Goal: Transaction & Acquisition: Purchase product/service

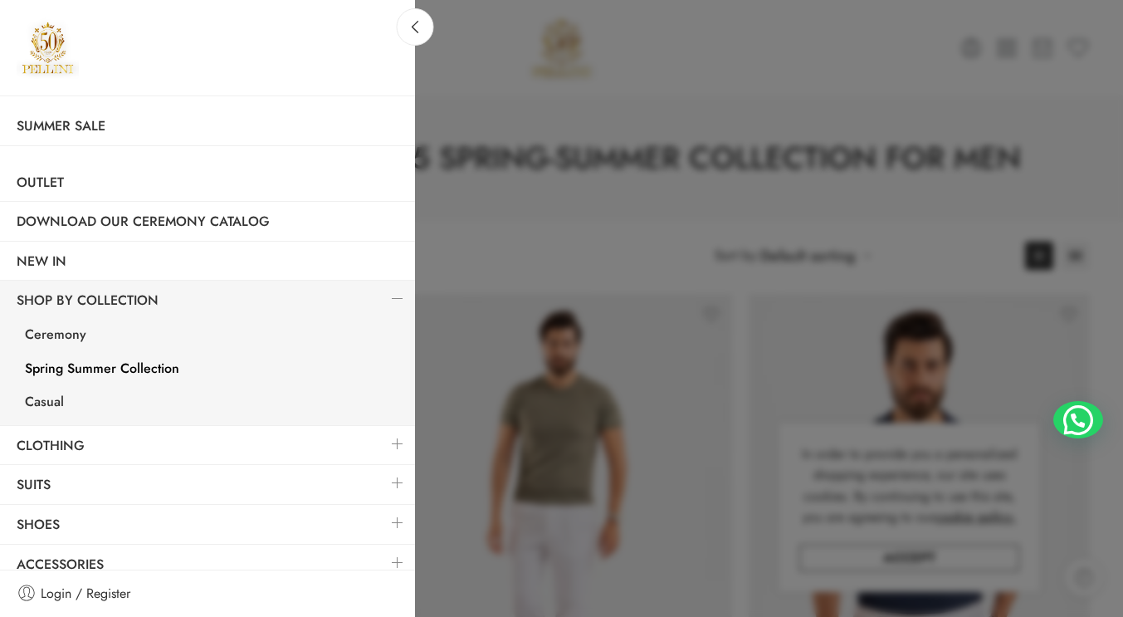
scroll to position [38, 0]
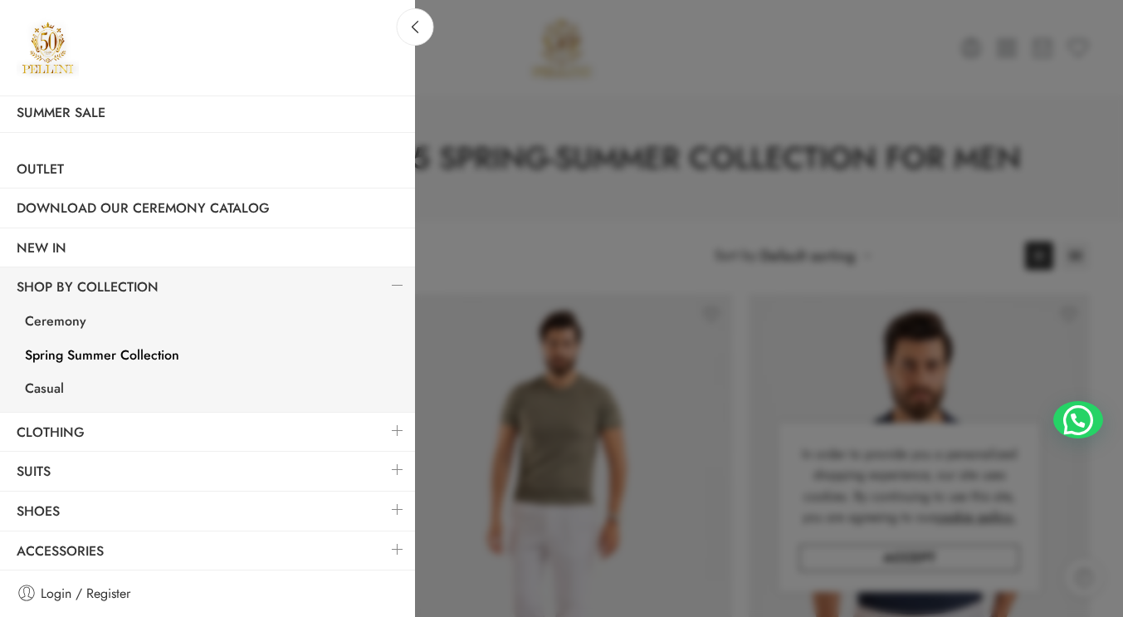
click at [382, 424] on link at bounding box center [397, 431] width 35 height 36
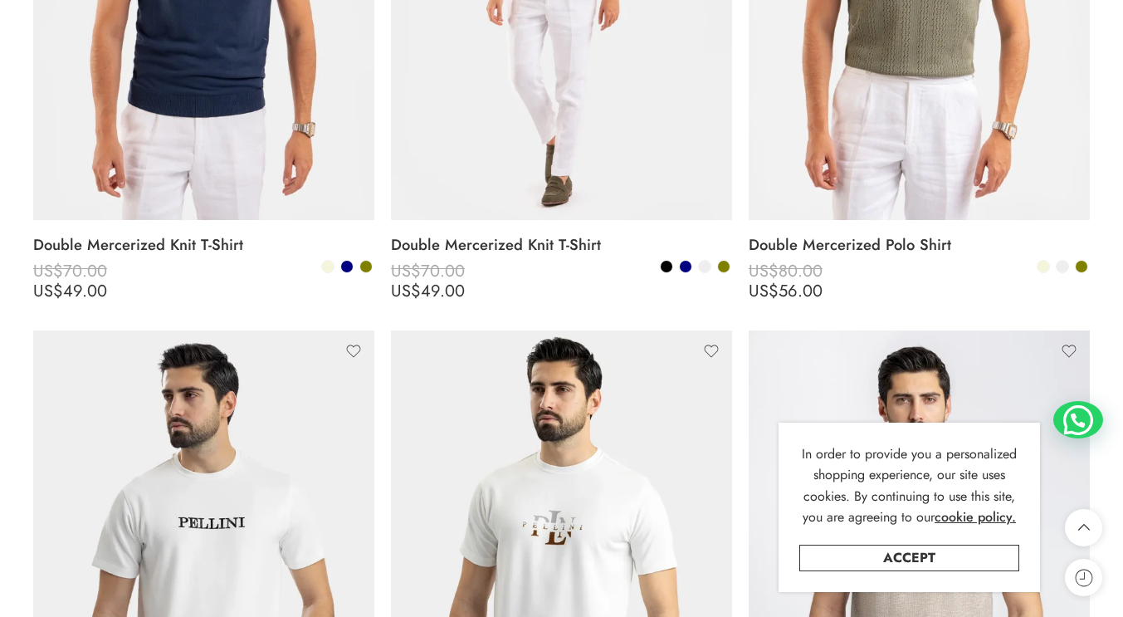
scroll to position [664, 0]
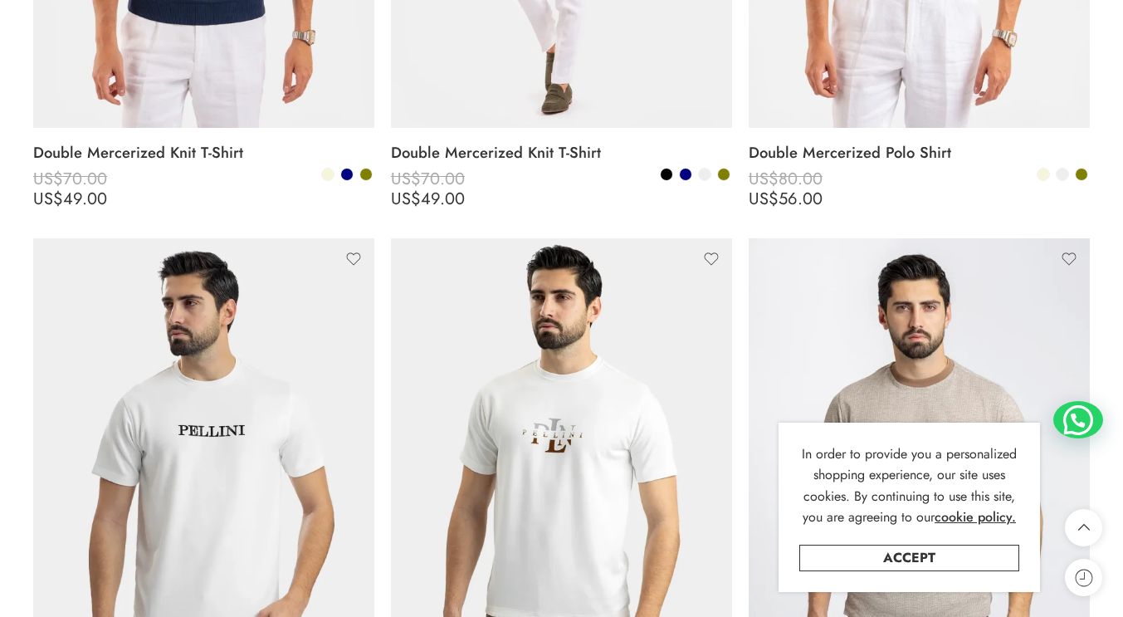
drag, startPoint x: 906, startPoint y: 556, endPoint x: 903, endPoint y: 544, distance: 12.9
click at [906, 556] on link "Accept" at bounding box center [909, 558] width 220 height 27
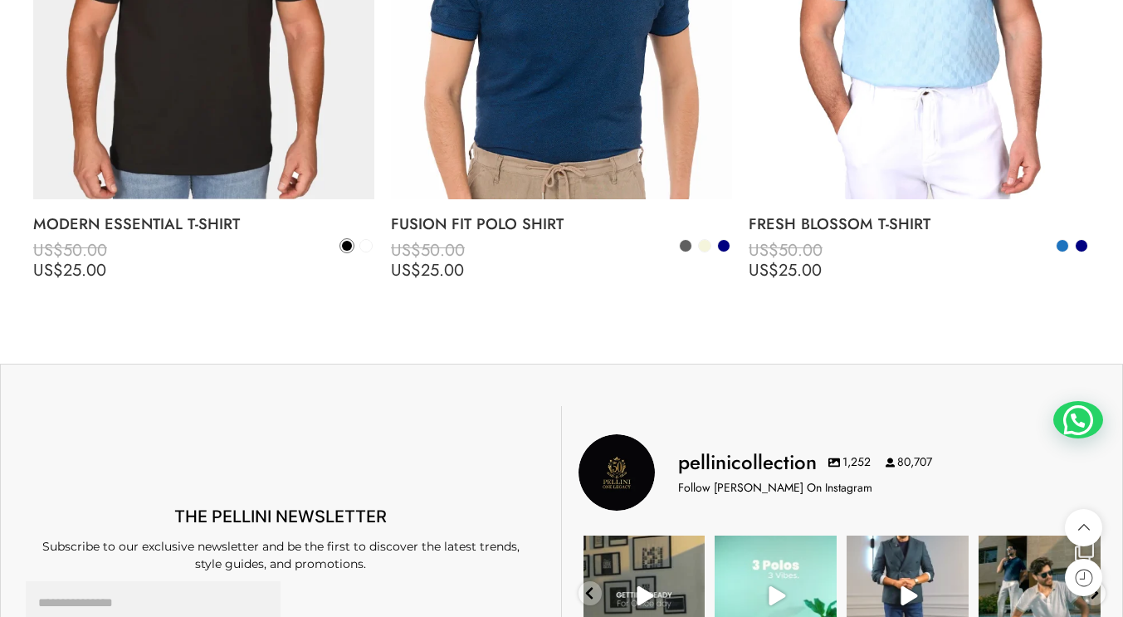
scroll to position [5727, 0]
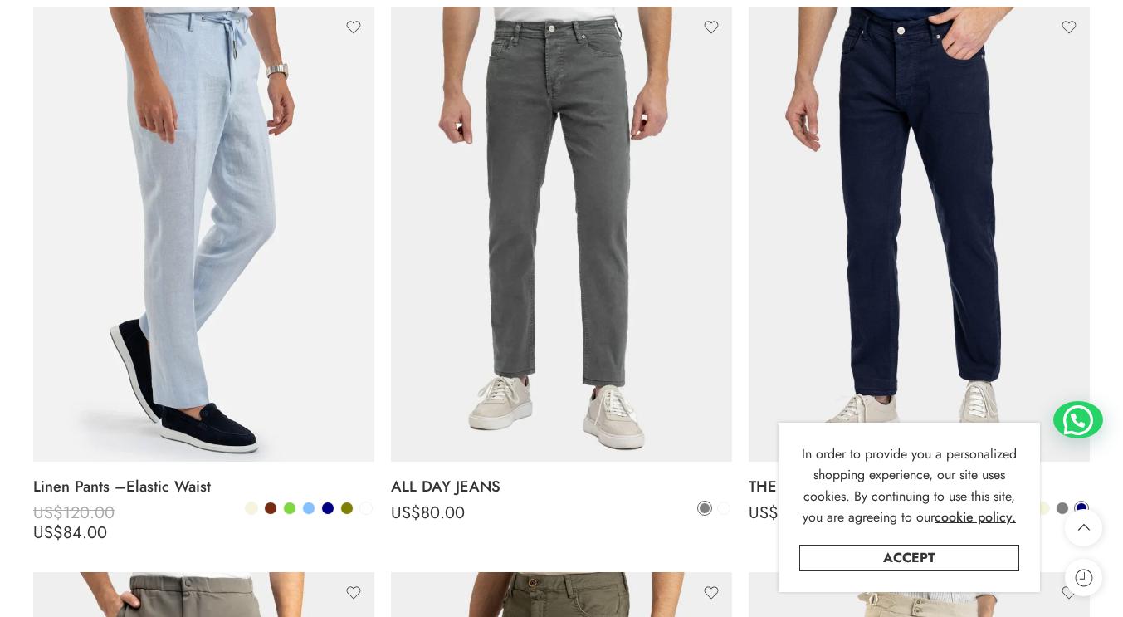
scroll to position [332, 0]
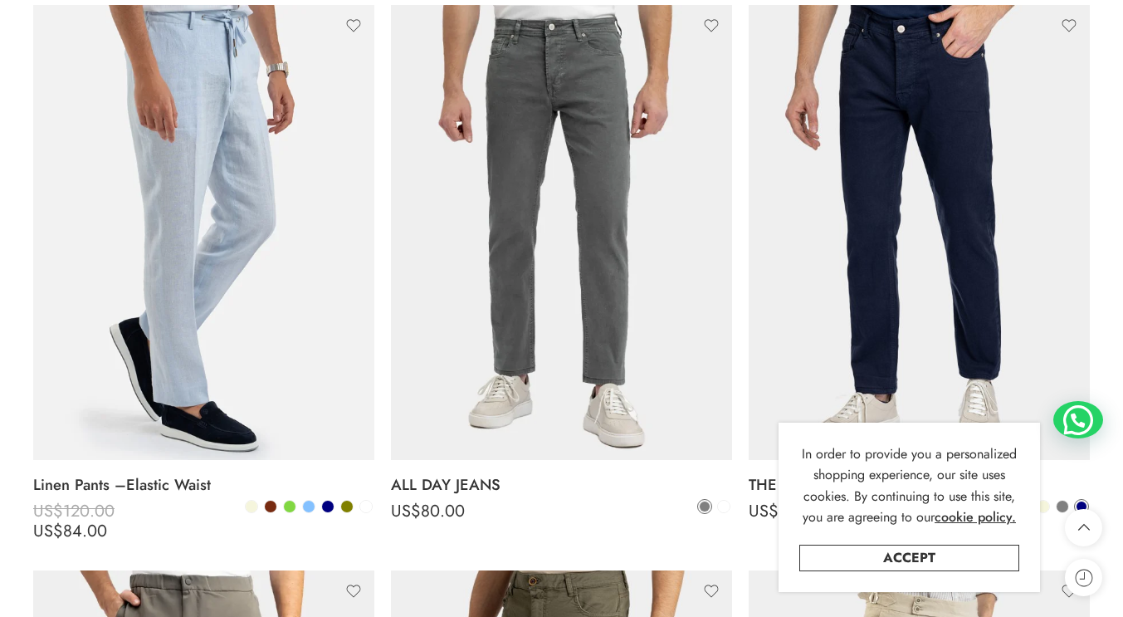
click at [883, 557] on link "Accept" at bounding box center [909, 558] width 220 height 27
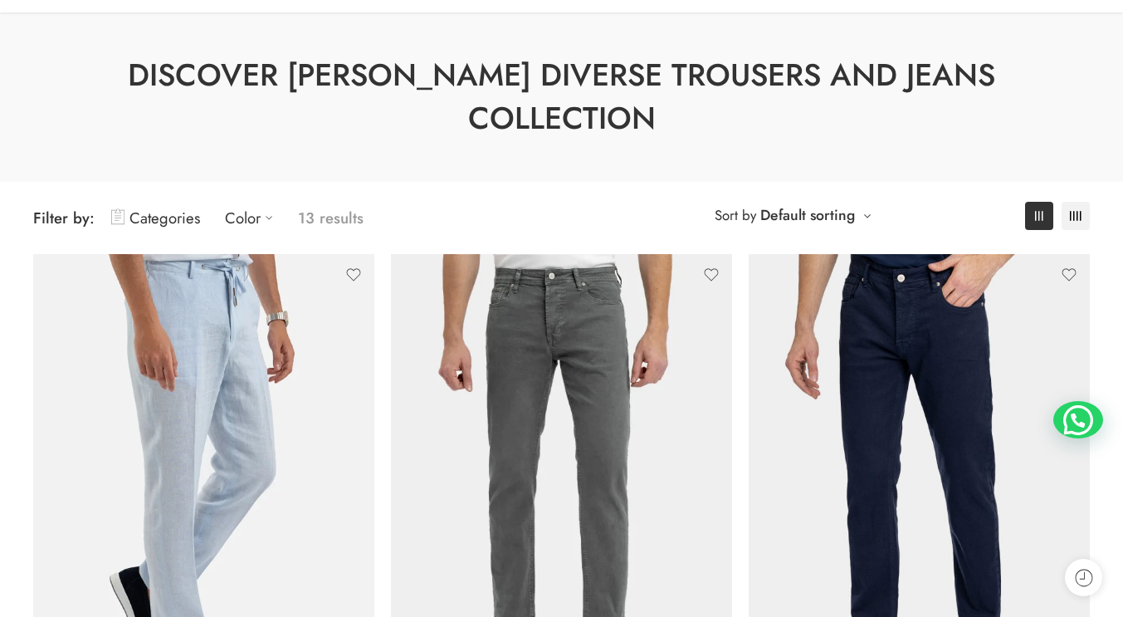
scroll to position [249, 0]
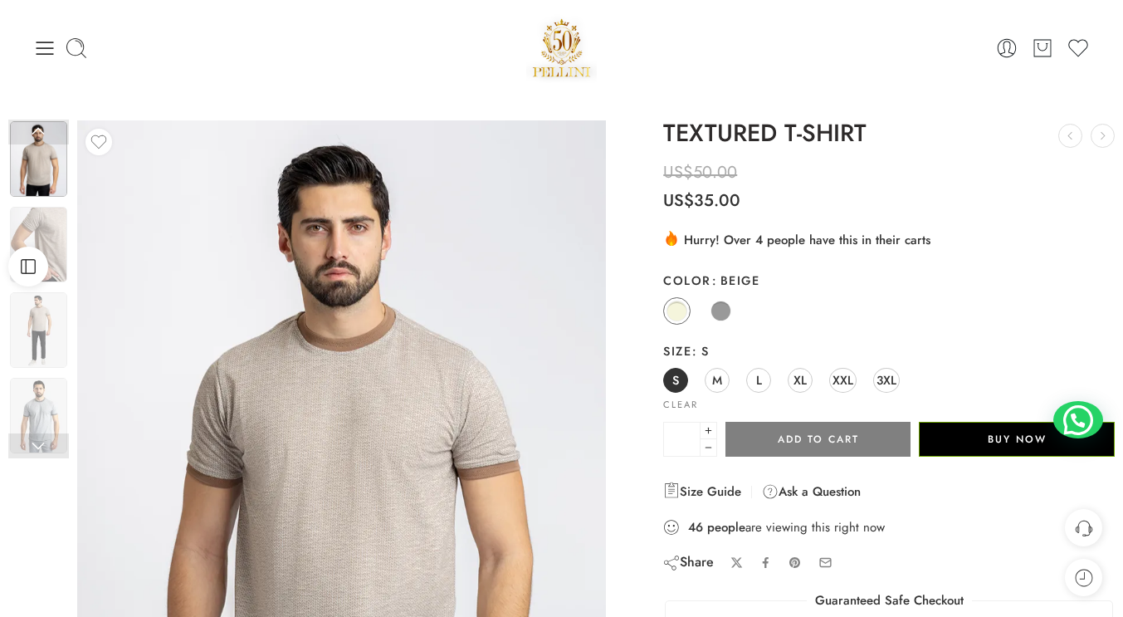
click at [725, 309] on span at bounding box center [721, 310] width 21 height 21
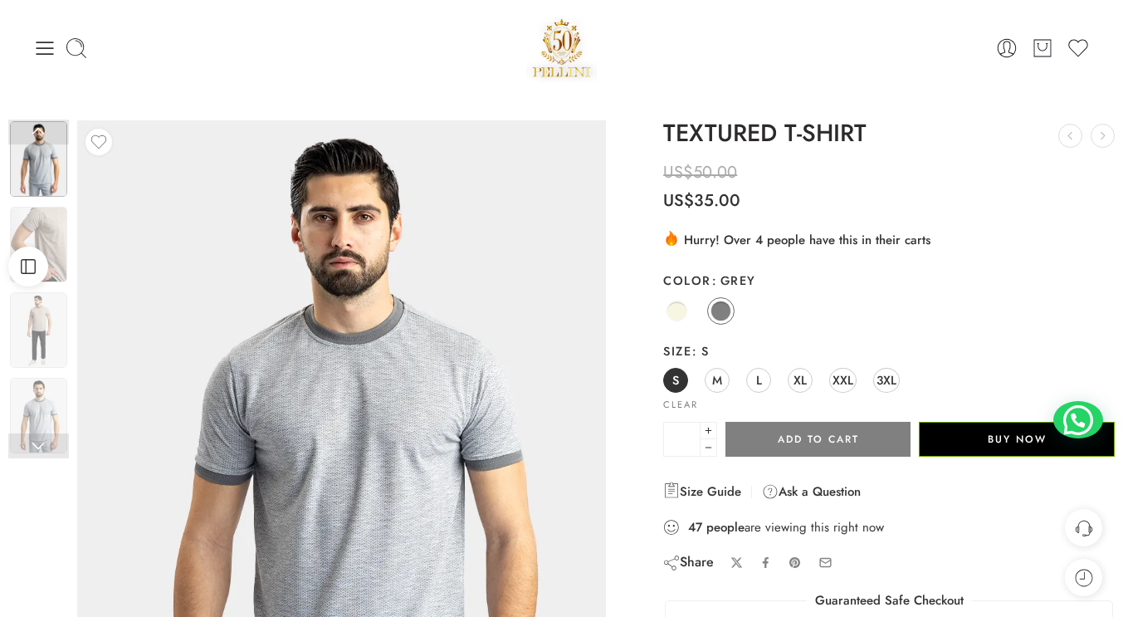
click at [804, 378] on span "XL" at bounding box center [800, 380] width 13 height 22
click at [59, 215] on img at bounding box center [38, 245] width 57 height 76
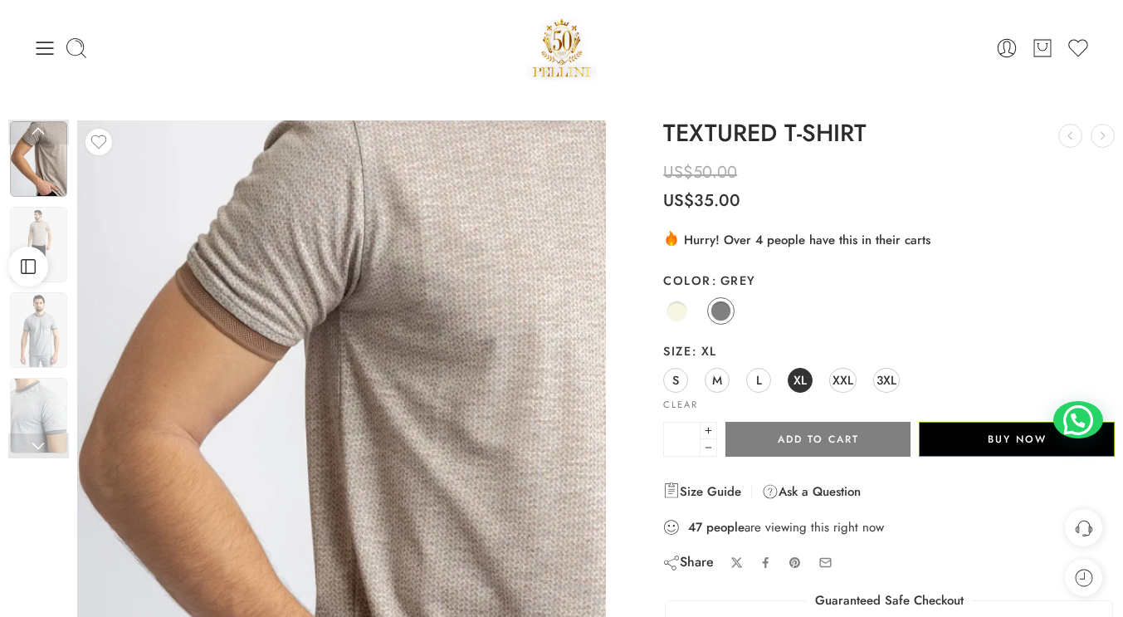
click at [721, 314] on span at bounding box center [721, 310] width 21 height 21
click at [65, 322] on img at bounding box center [38, 330] width 57 height 76
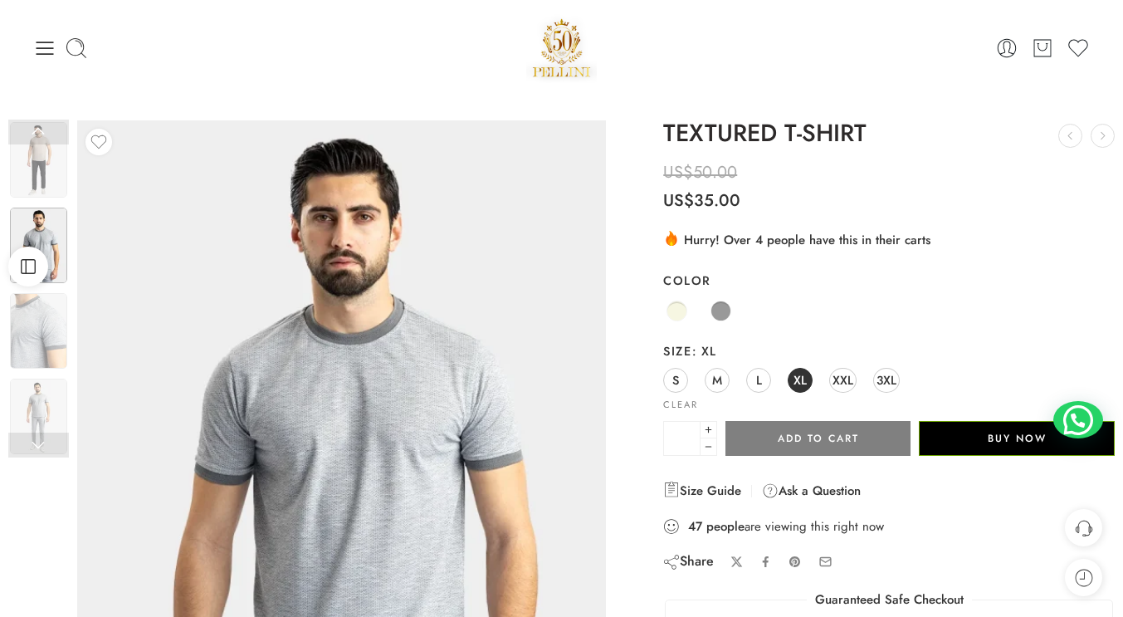
click at [55, 337] on img at bounding box center [38, 331] width 57 height 76
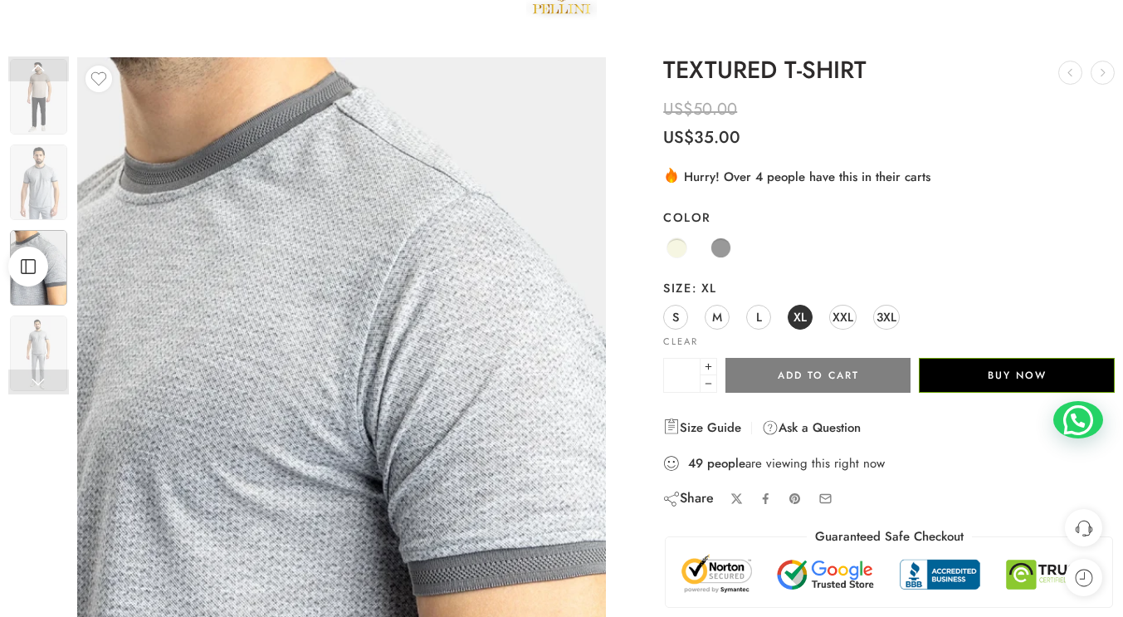
scroll to position [83, 0]
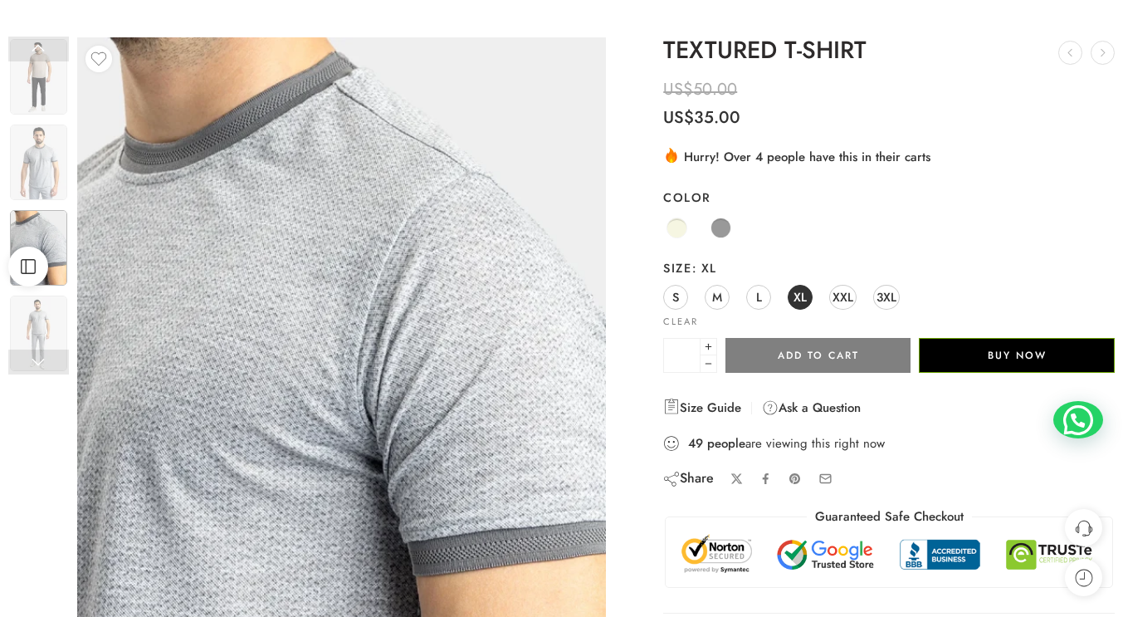
click at [38, 332] on img at bounding box center [38, 333] width 57 height 76
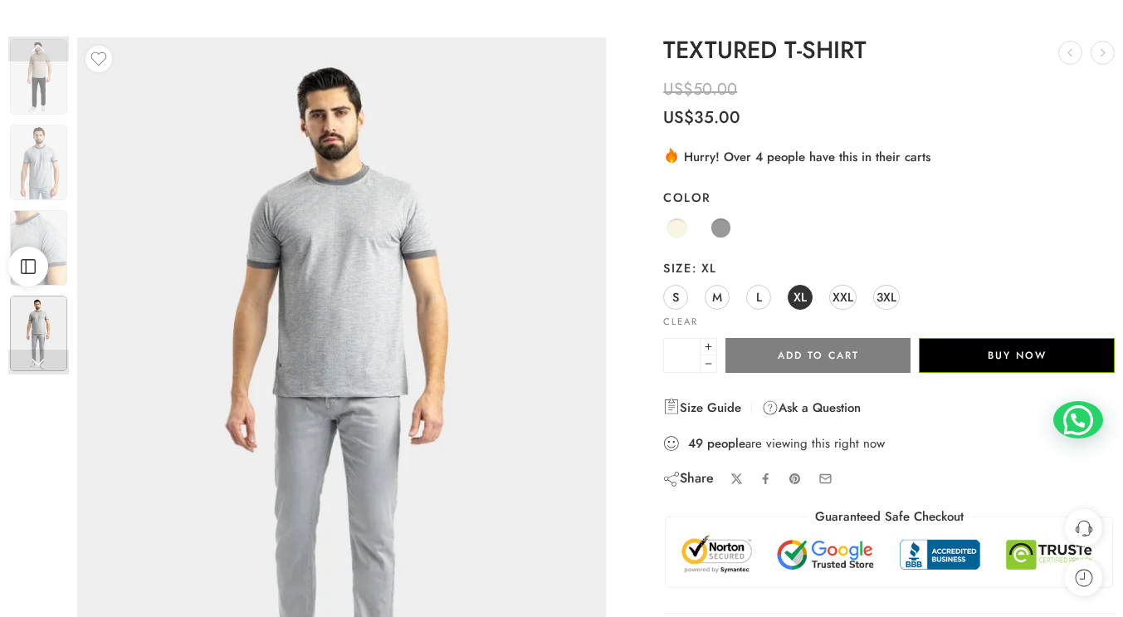
click at [47, 223] on img at bounding box center [38, 248] width 57 height 76
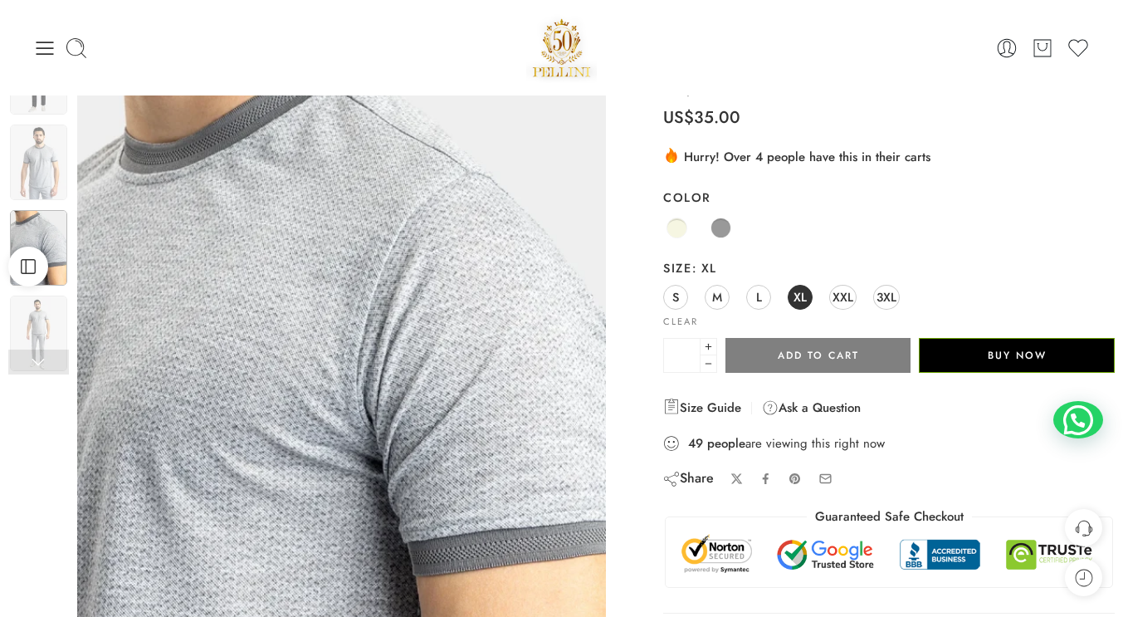
scroll to position [0, 0]
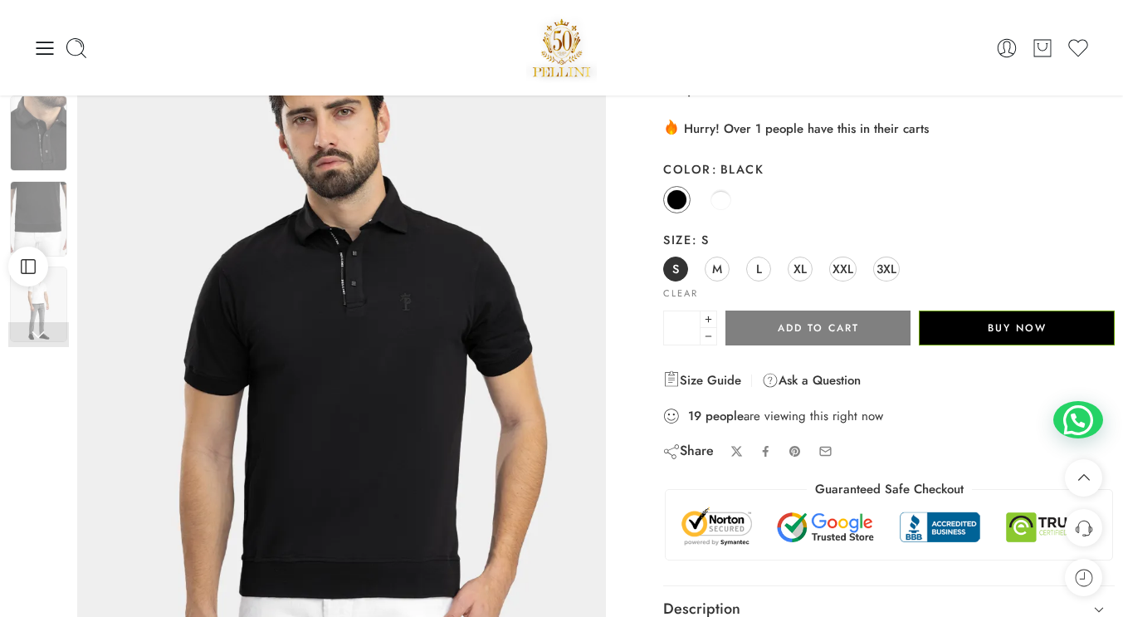
scroll to position [83, 0]
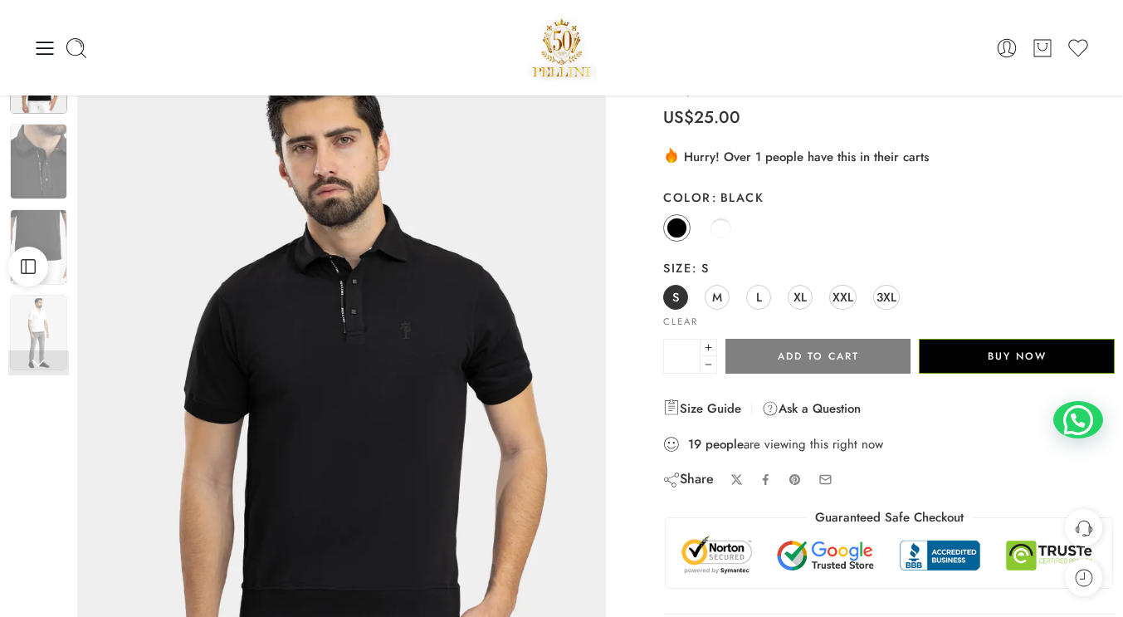
click at [724, 228] on span at bounding box center [721, 227] width 21 height 21
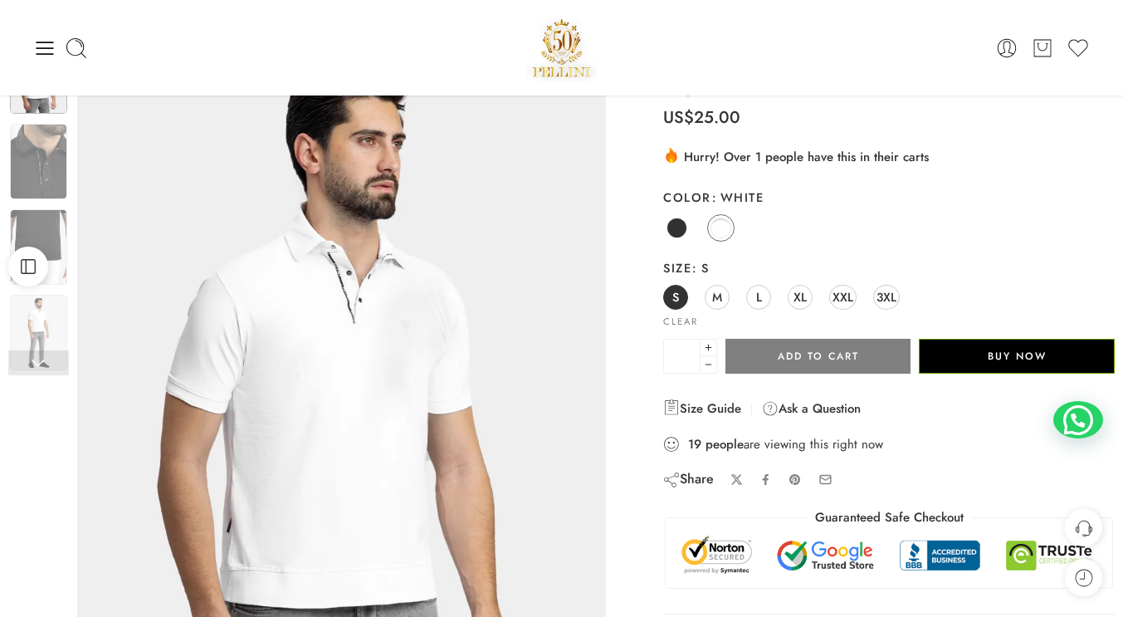
click at [685, 225] on span at bounding box center [677, 227] width 21 height 21
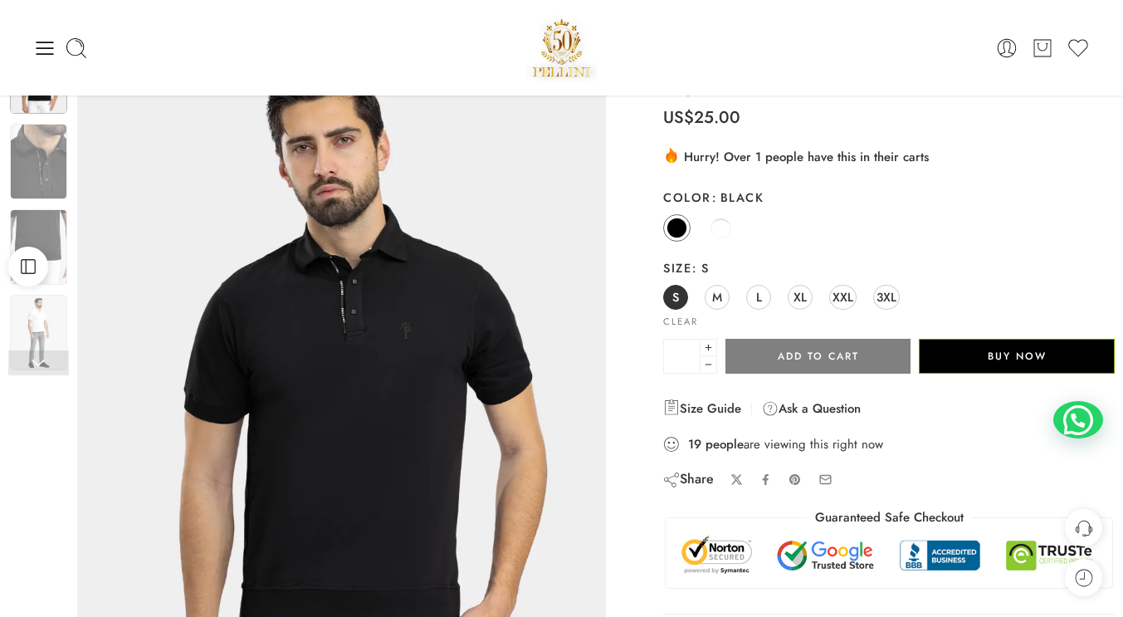
click at [42, 189] on img at bounding box center [38, 162] width 57 height 76
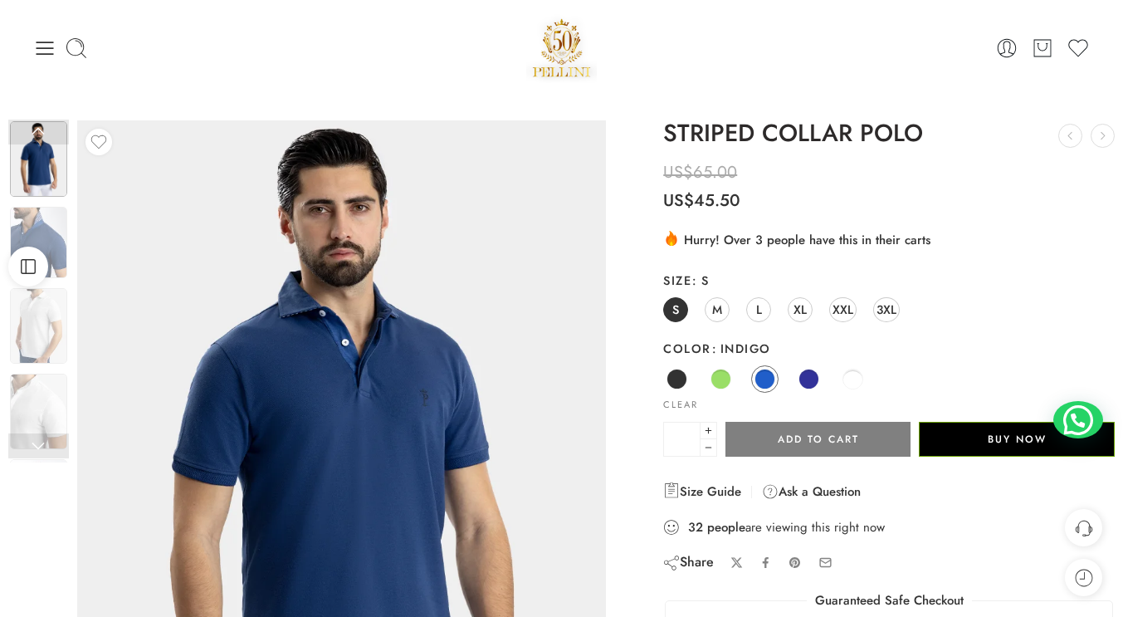
click at [43, 226] on img at bounding box center [38, 242] width 57 height 71
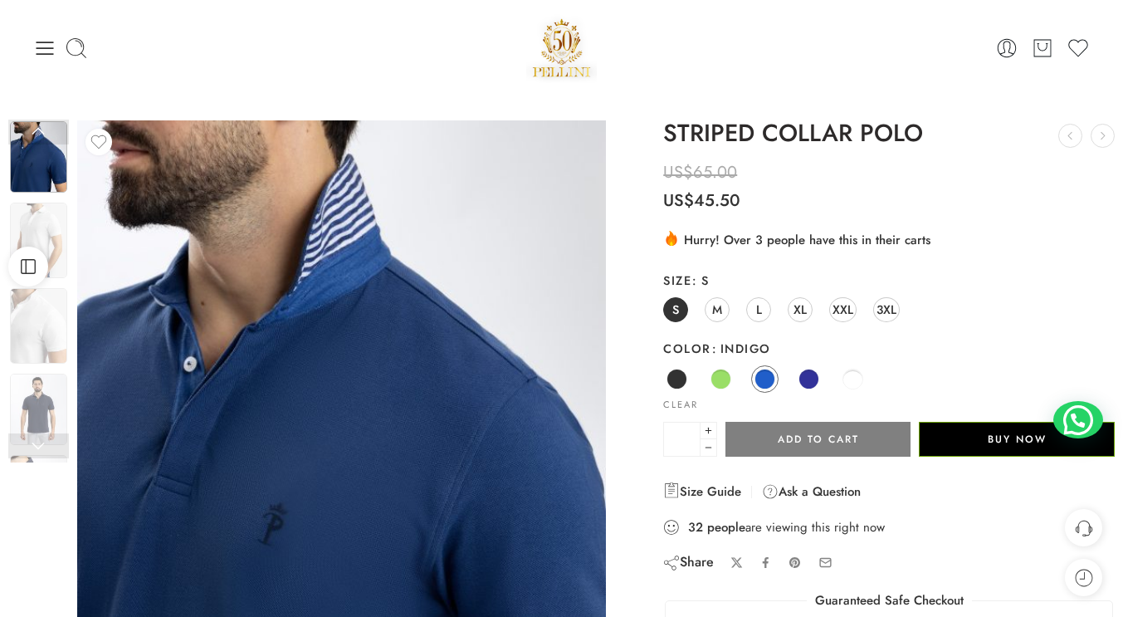
click at [55, 306] on img at bounding box center [38, 326] width 57 height 76
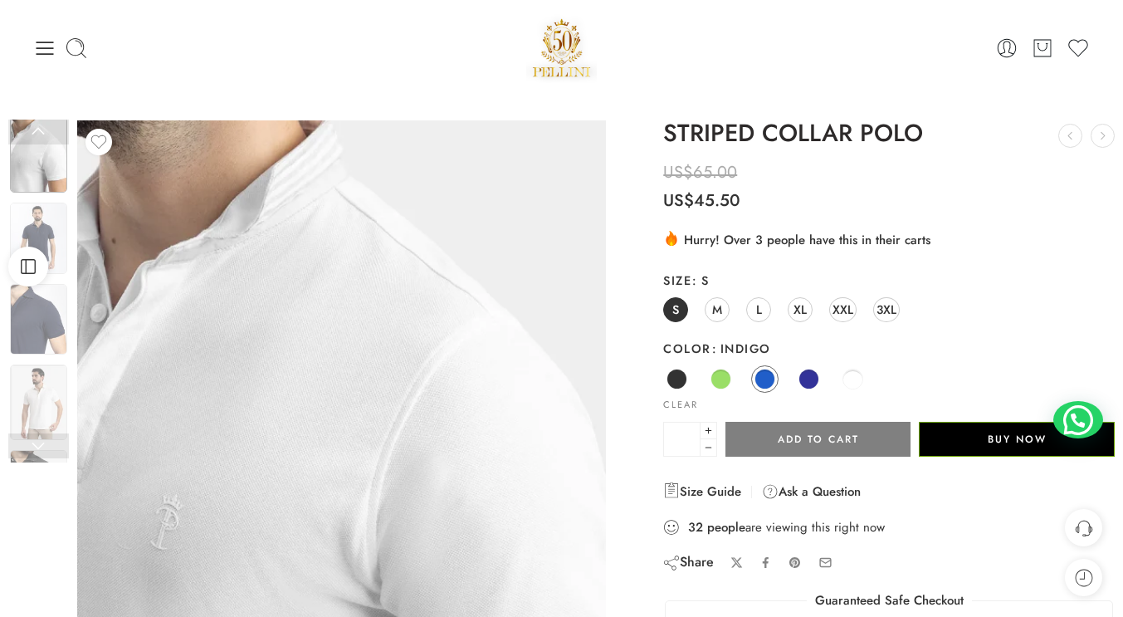
click at [49, 379] on img at bounding box center [38, 402] width 57 height 76
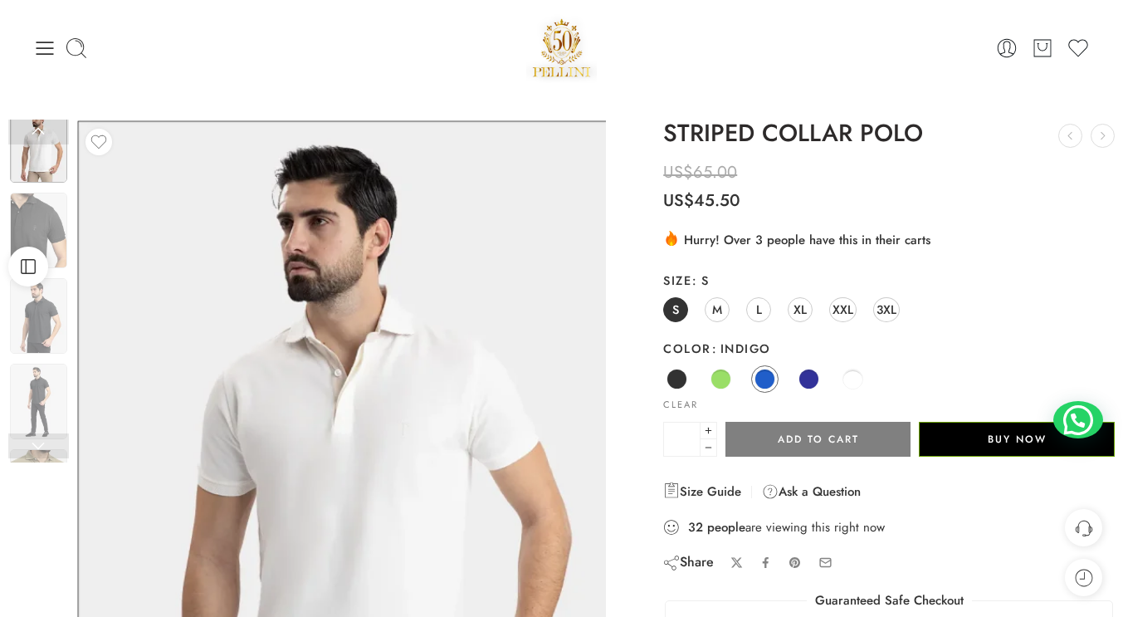
click at [49, 378] on img at bounding box center [38, 402] width 57 height 76
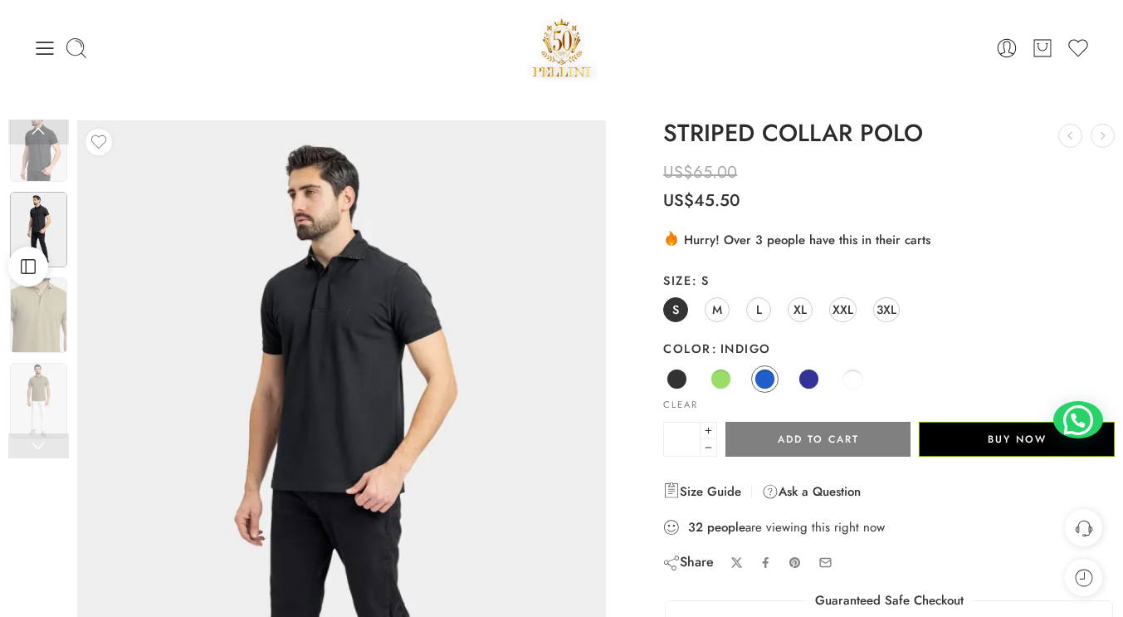
click at [49, 378] on img at bounding box center [38, 401] width 57 height 76
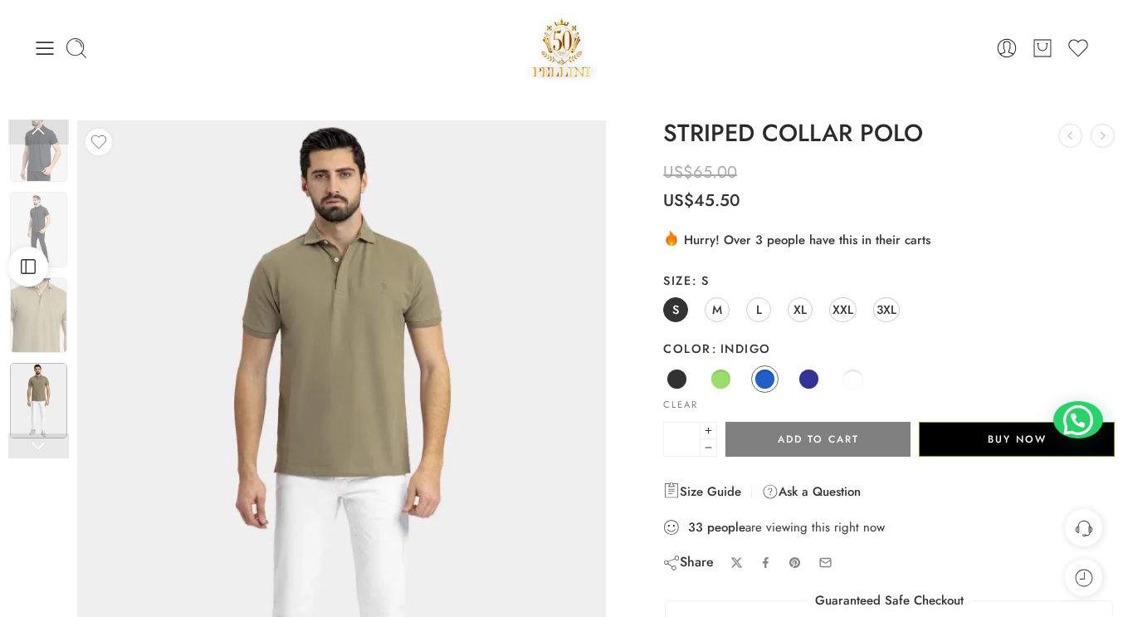
click at [767, 379] on span at bounding box center [765, 379] width 21 height 21
click at [802, 374] on span at bounding box center [808, 379] width 21 height 21
click at [45, 134] on link at bounding box center [38, 132] width 61 height 25
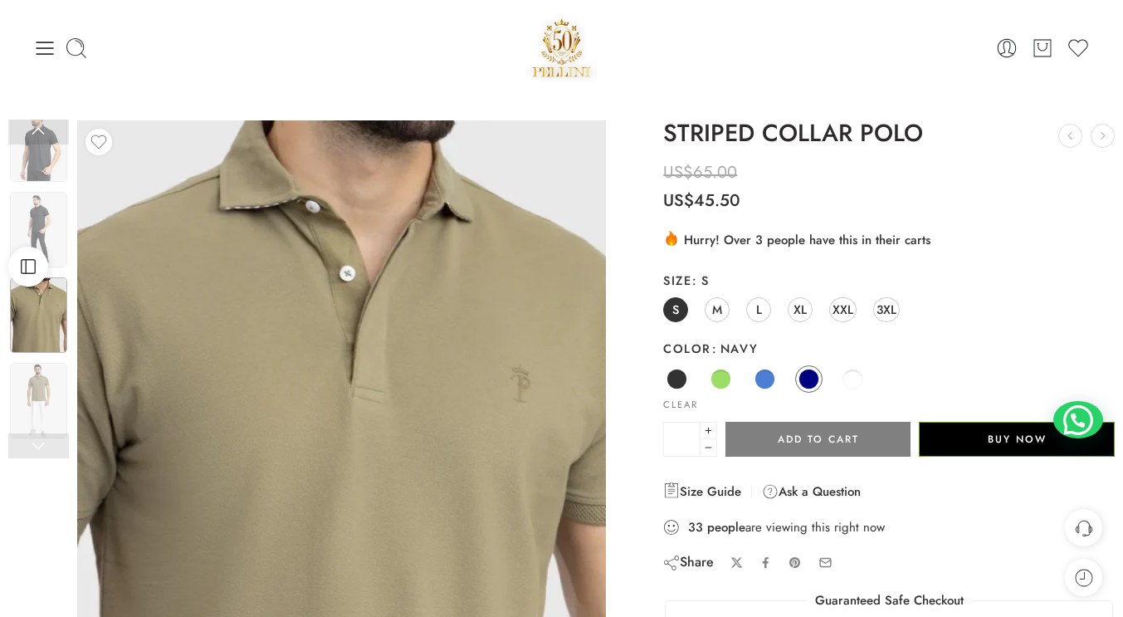
click at [45, 134] on link at bounding box center [38, 132] width 61 height 25
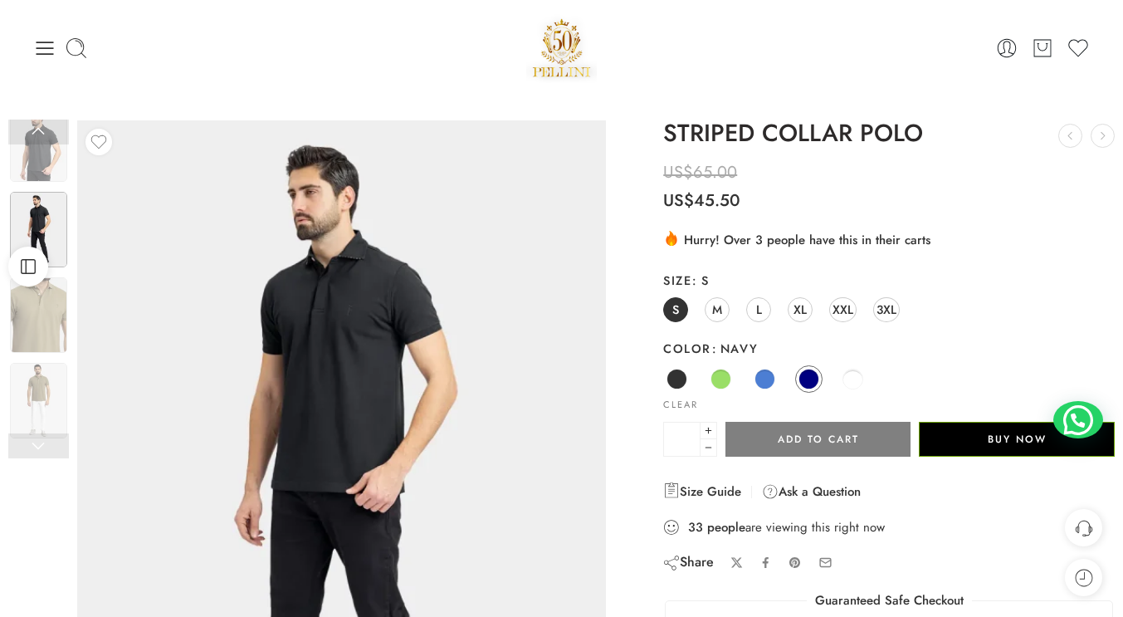
click at [45, 134] on link at bounding box center [38, 132] width 61 height 25
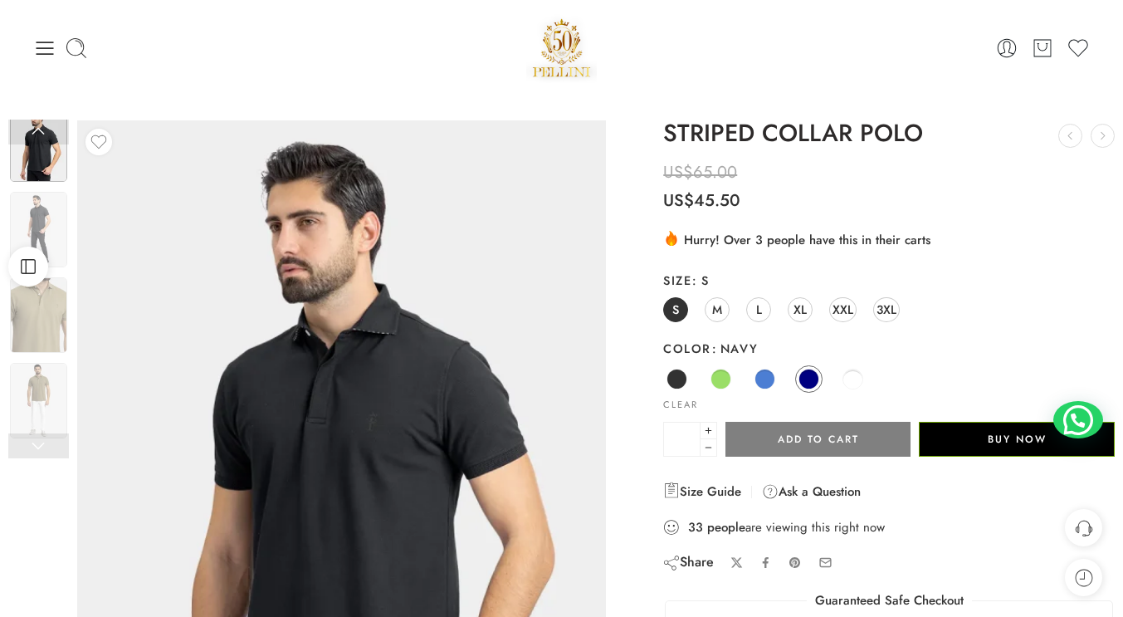
click at [45, 134] on link at bounding box center [38, 132] width 61 height 25
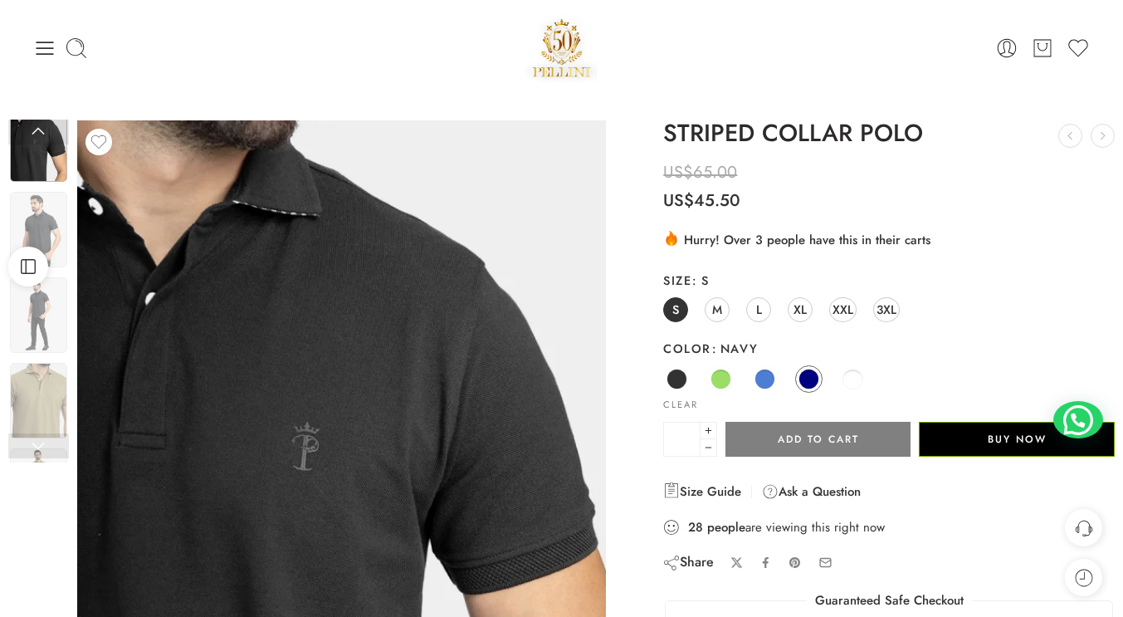
click at [45, 134] on link at bounding box center [38, 132] width 61 height 25
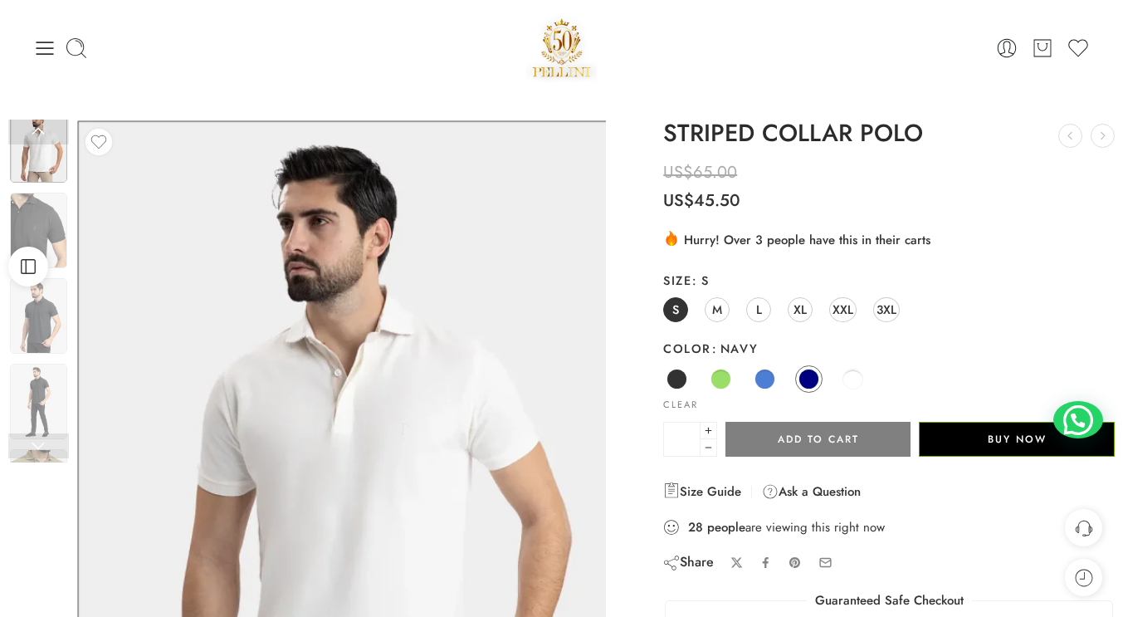
click at [45, 134] on link at bounding box center [38, 132] width 61 height 25
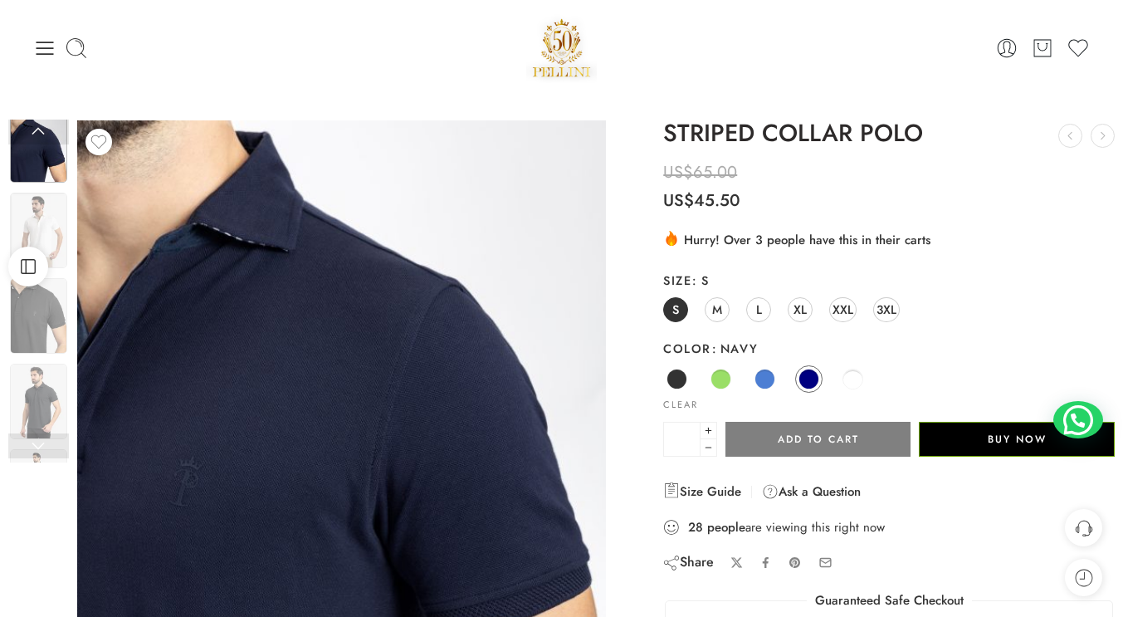
click at [45, 134] on link at bounding box center [38, 132] width 61 height 25
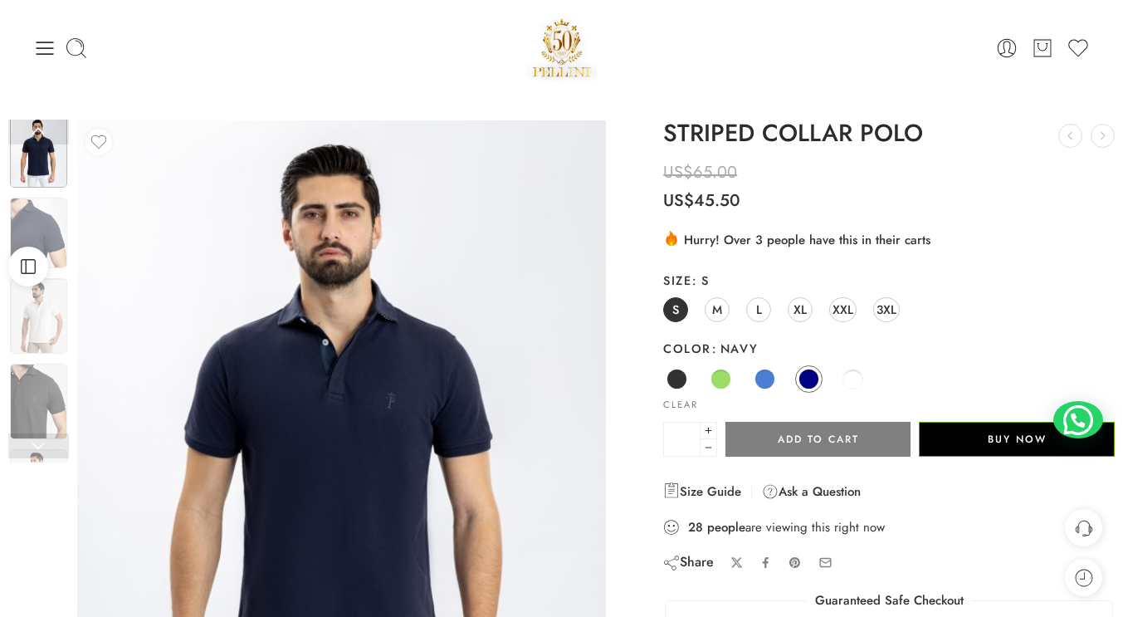
click at [45, 134] on link at bounding box center [38, 132] width 61 height 25
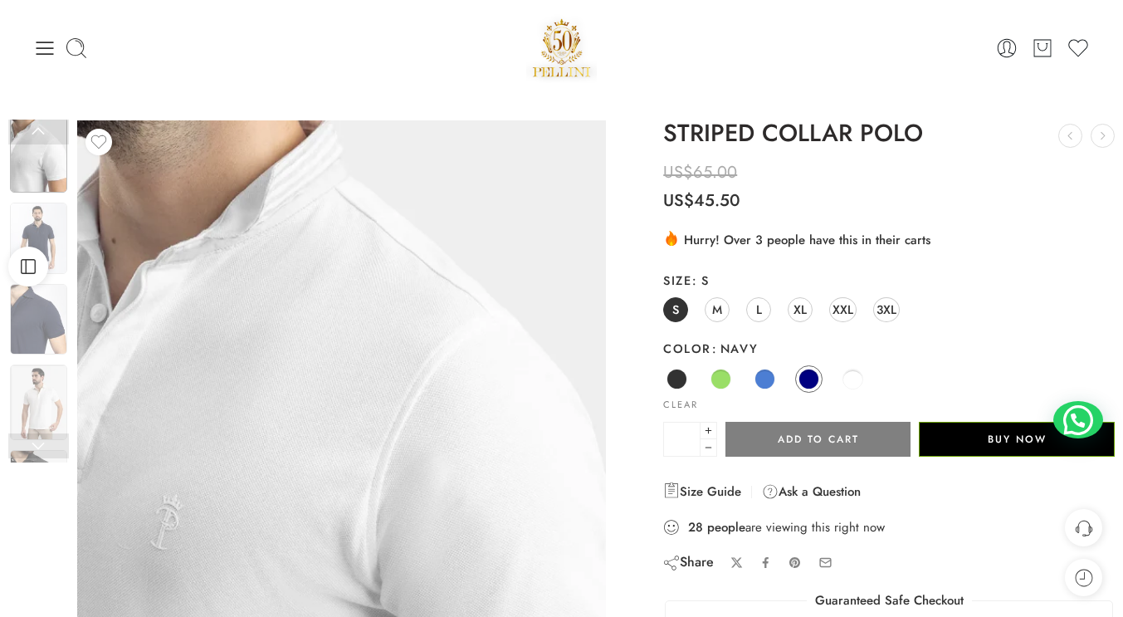
click at [45, 134] on link at bounding box center [38, 132] width 61 height 25
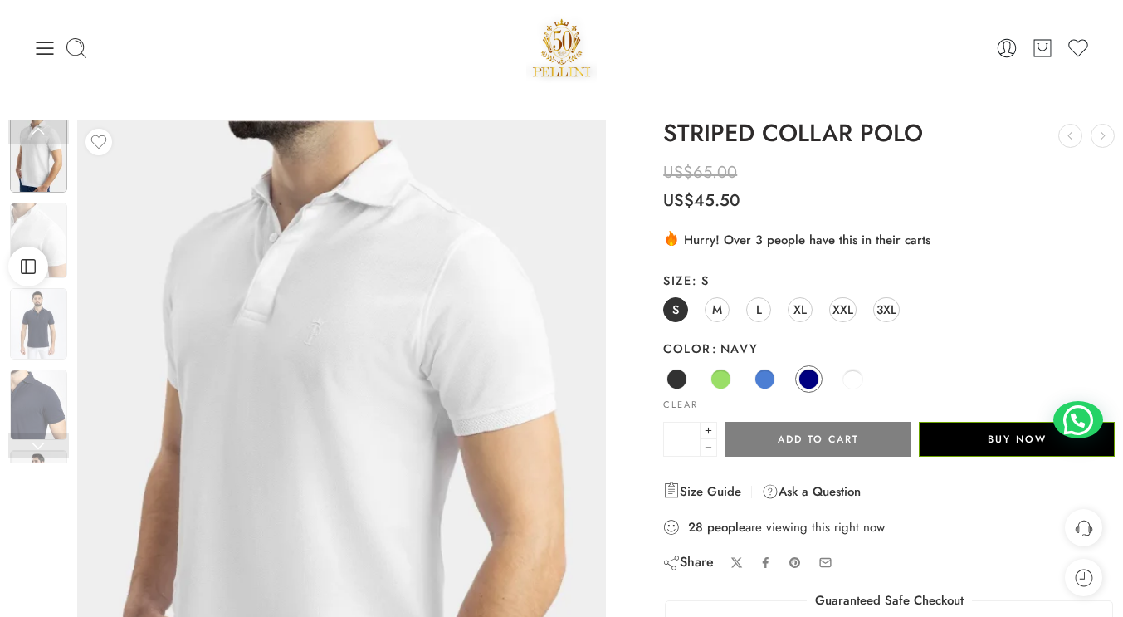
click at [45, 134] on link at bounding box center [38, 132] width 61 height 25
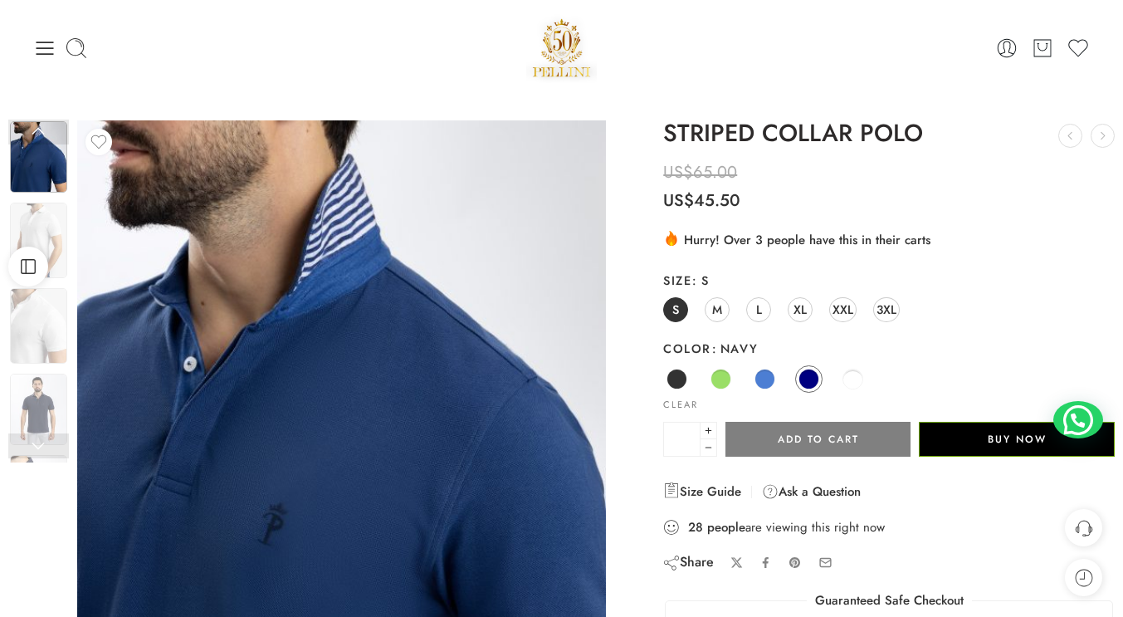
click at [45, 134] on link at bounding box center [38, 132] width 61 height 25
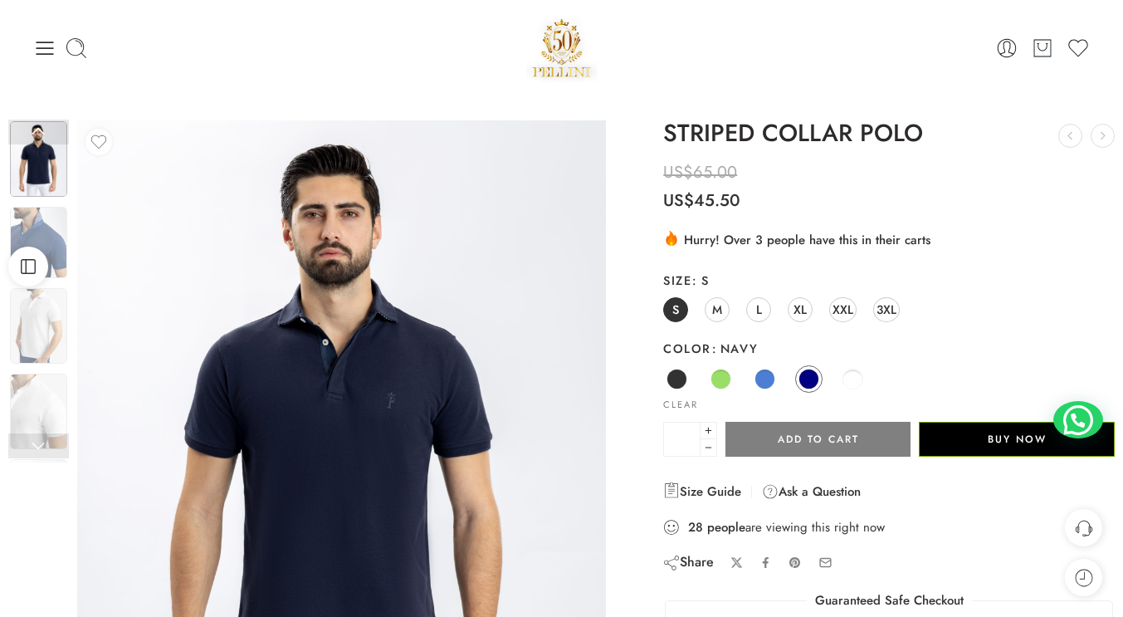
click at [45, 134] on link at bounding box center [38, 132] width 61 height 25
click at [41, 232] on img at bounding box center [38, 242] width 57 height 71
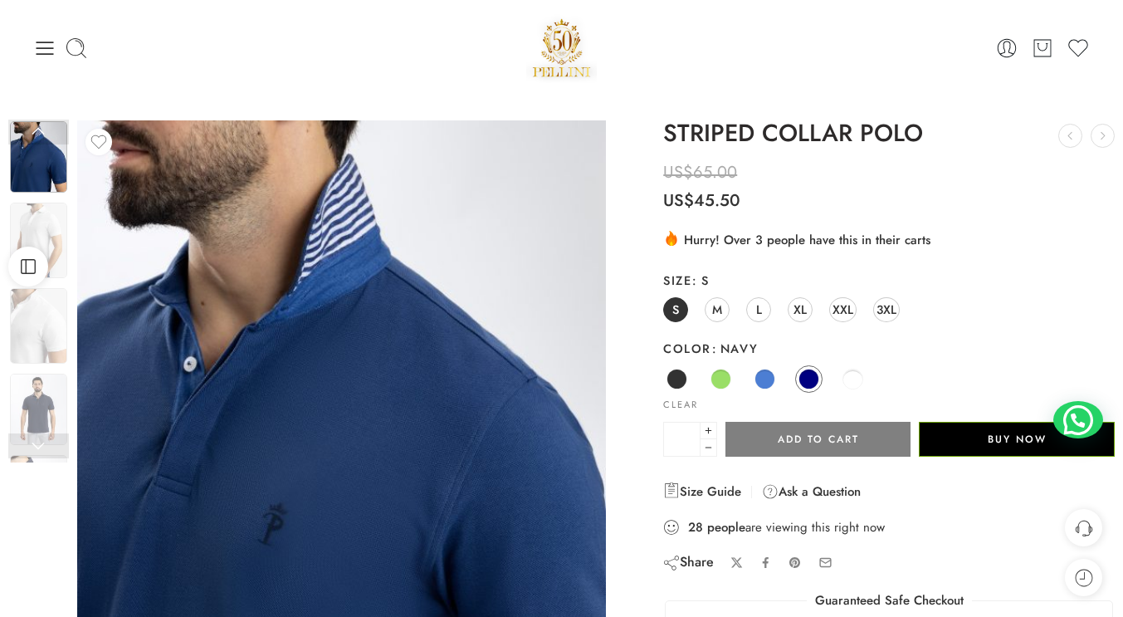
click at [760, 386] on span at bounding box center [765, 379] width 21 height 21
click at [730, 383] on link "Green" at bounding box center [720, 378] width 27 height 27
click at [792, 315] on link "XL" at bounding box center [800, 309] width 25 height 25
click at [24, 403] on img at bounding box center [38, 409] width 57 height 71
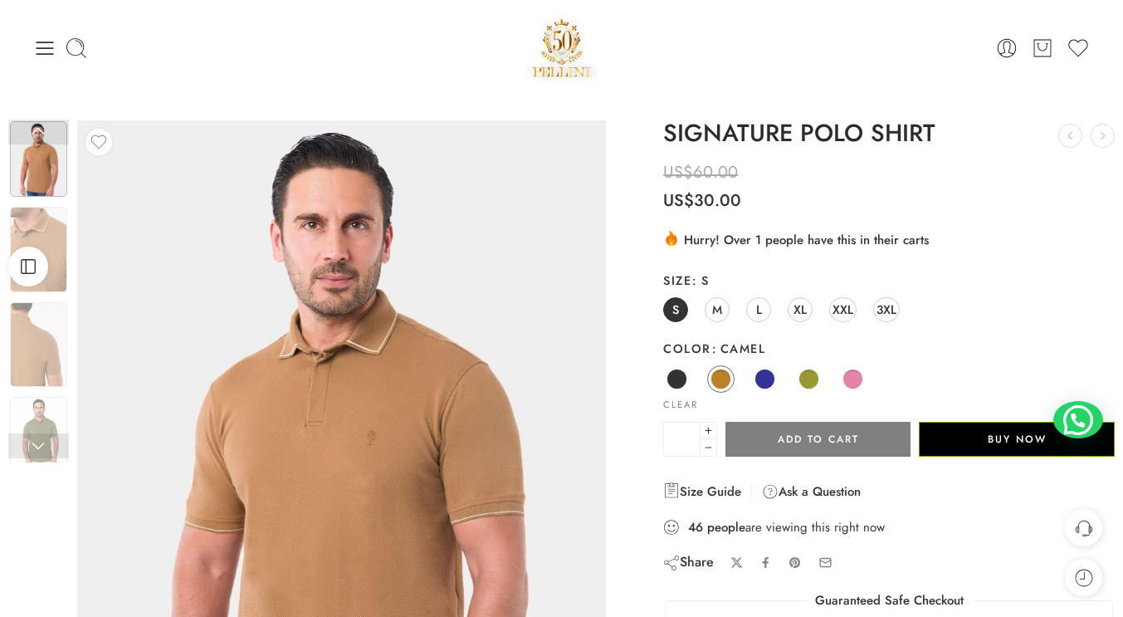
click at [775, 373] on link "Navy" at bounding box center [764, 378] width 27 height 27
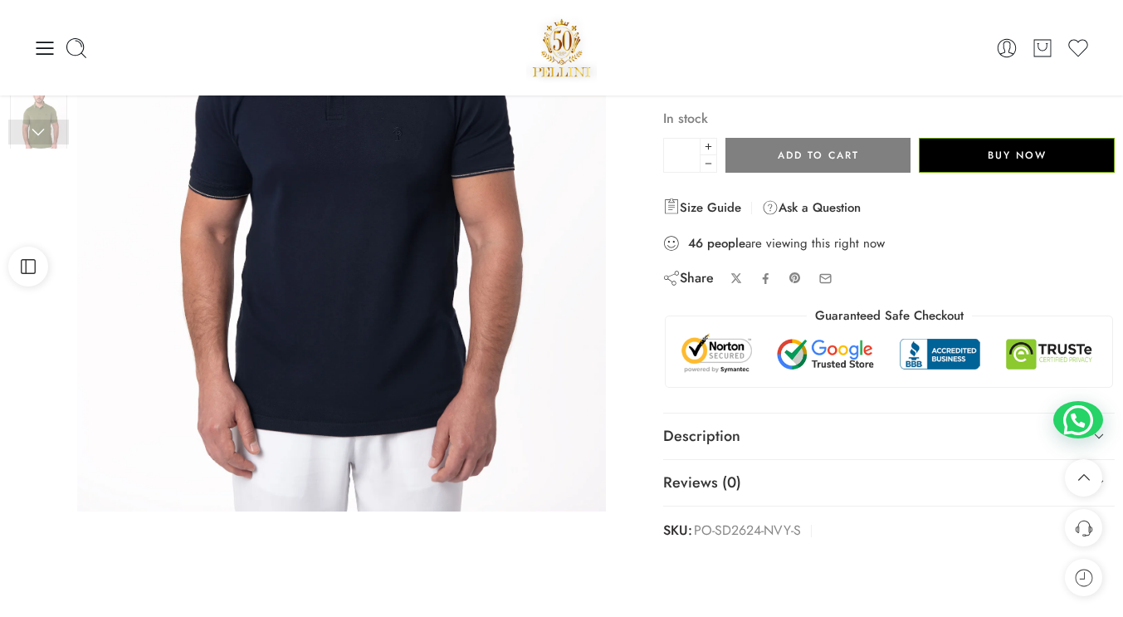
scroll to position [166, 0]
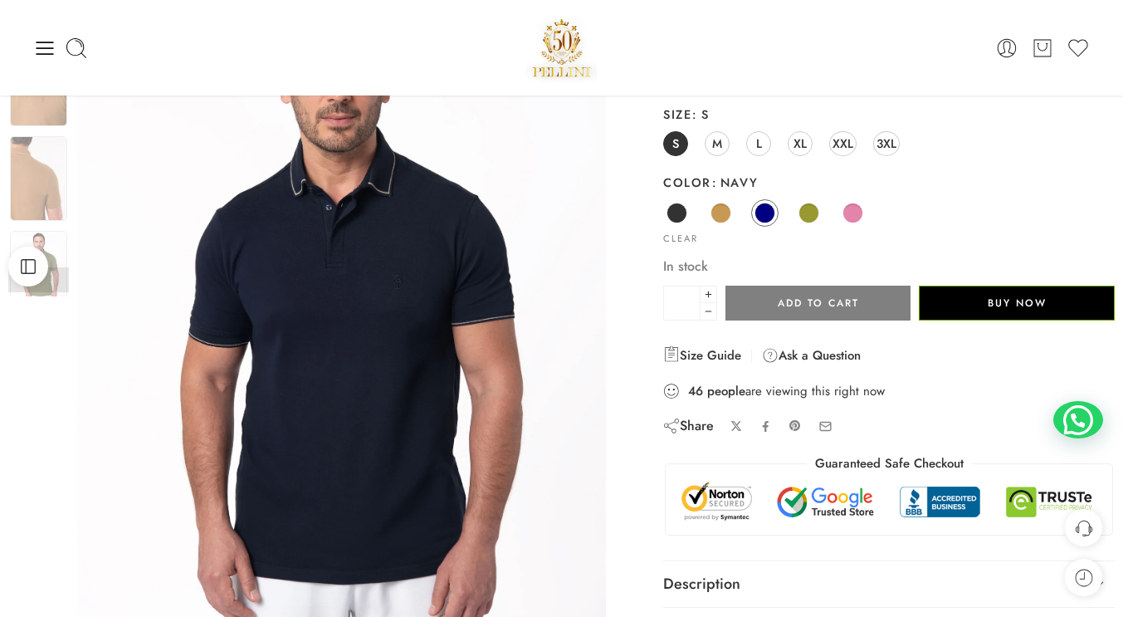
click at [405, 272] on img at bounding box center [341, 306] width 529 height 705
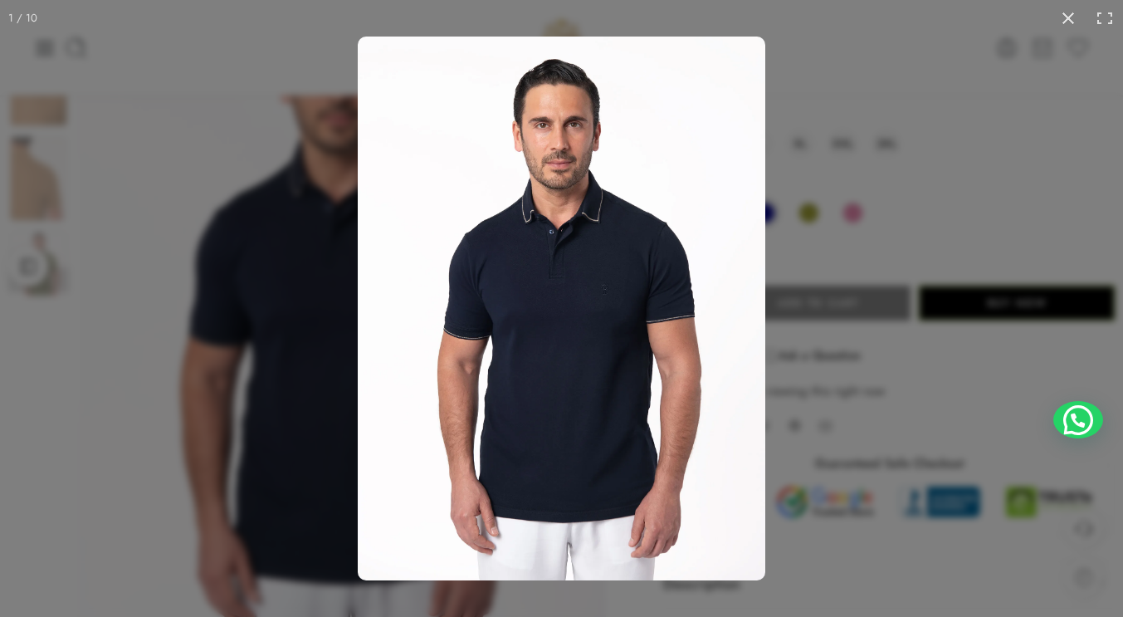
click at [592, 282] on img at bounding box center [562, 309] width 408 height 544
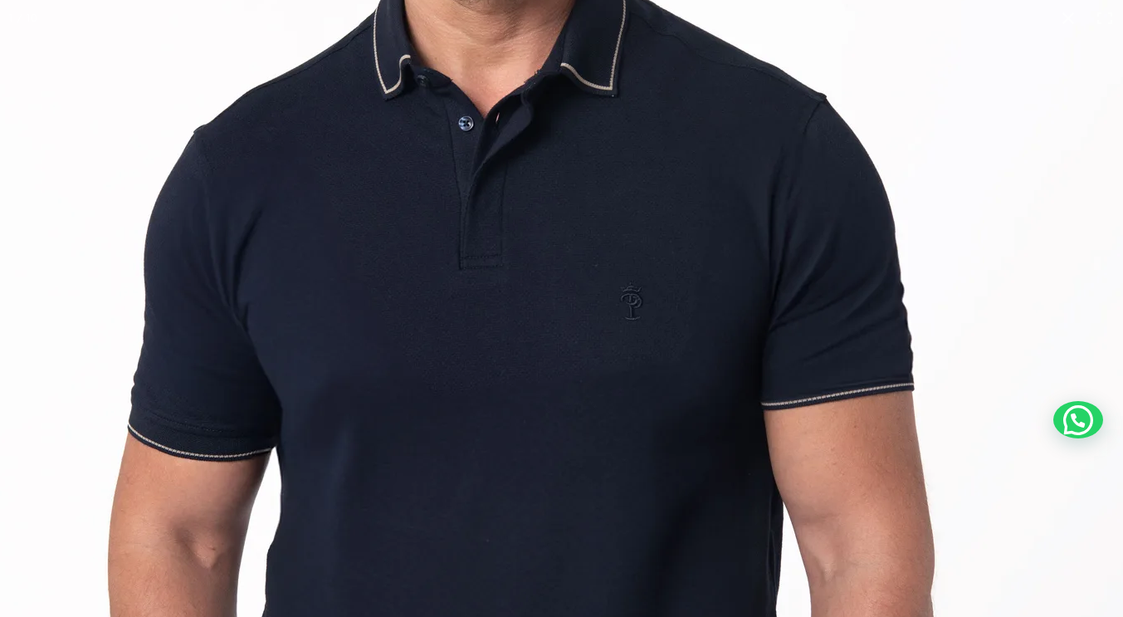
click at [671, 219] on img at bounding box center [497, 363] width 1276 height 1701
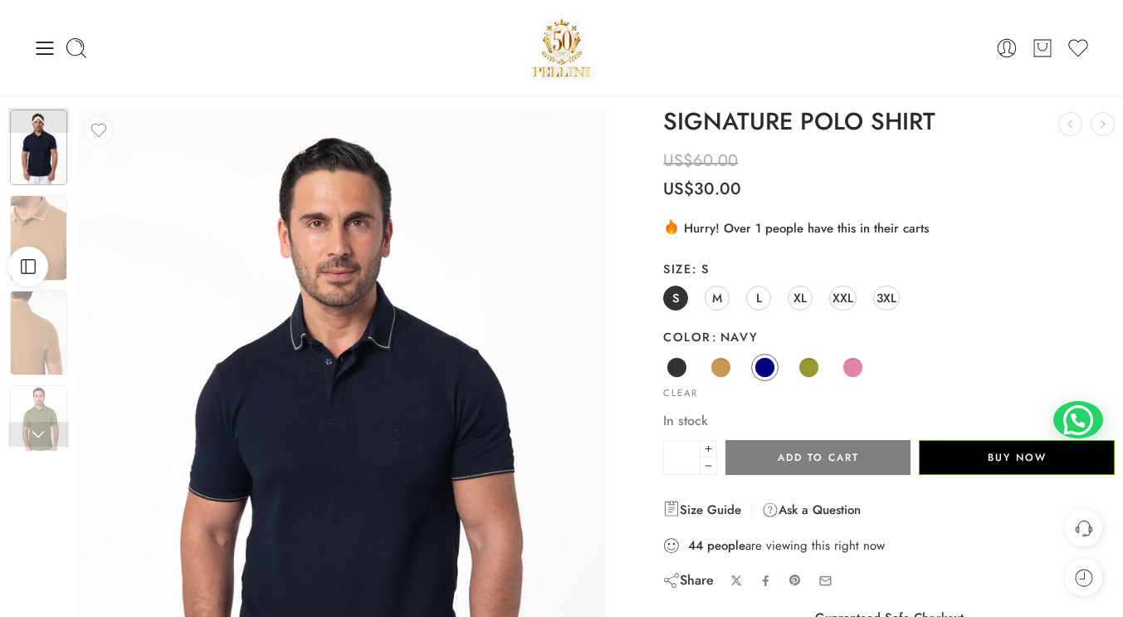
scroll to position [0, 0]
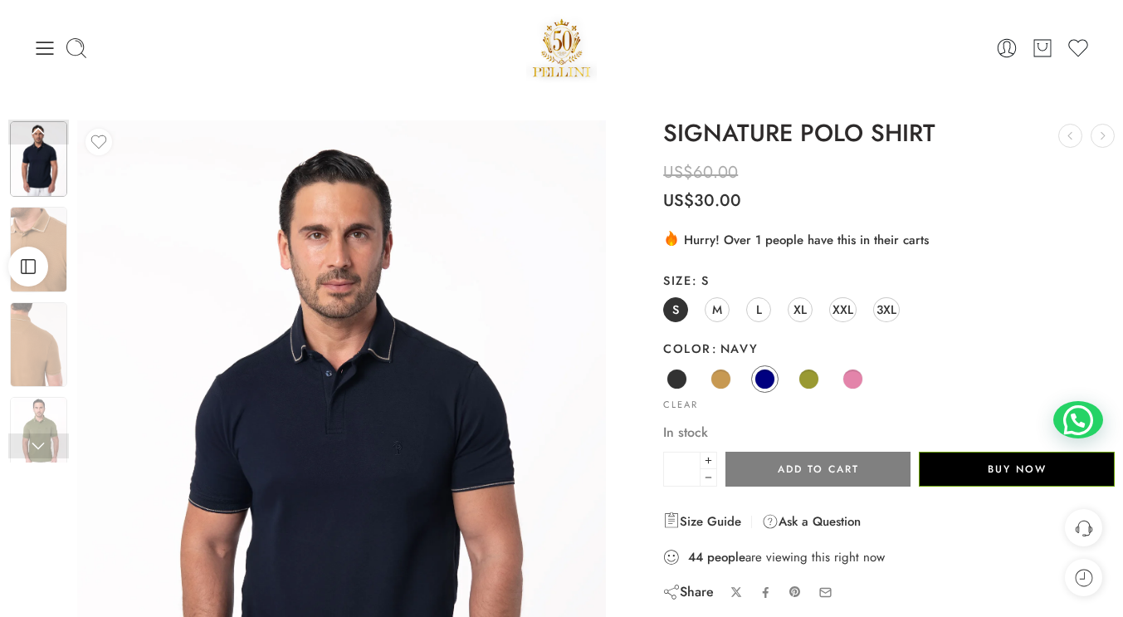
click at [850, 376] on span at bounding box center [852, 379] width 21 height 21
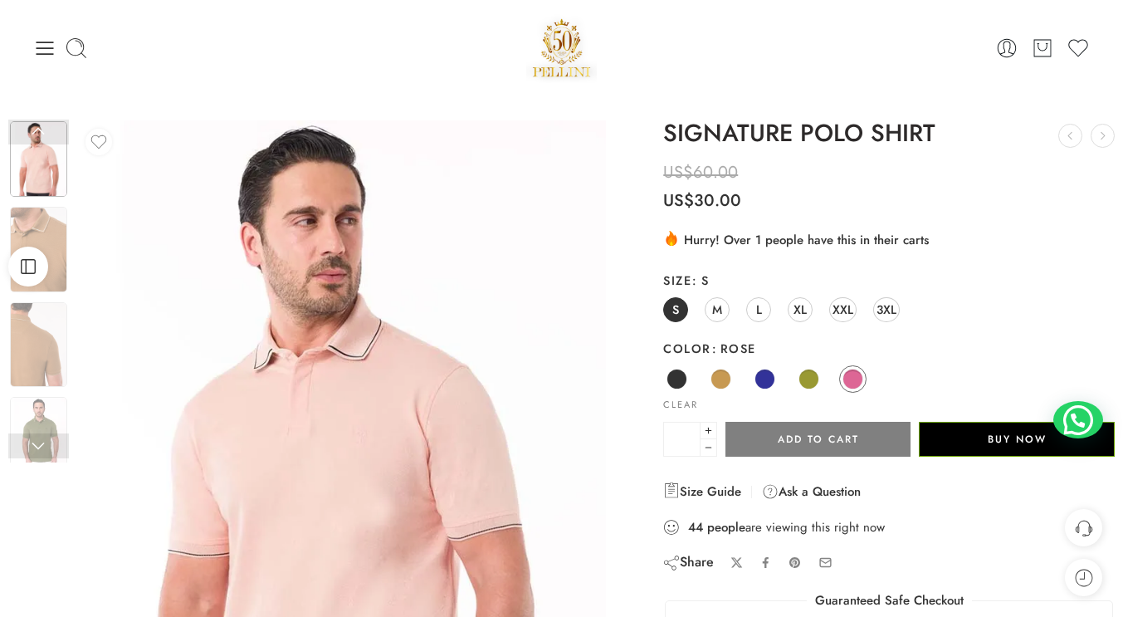
click at [814, 375] on span at bounding box center [808, 379] width 21 height 21
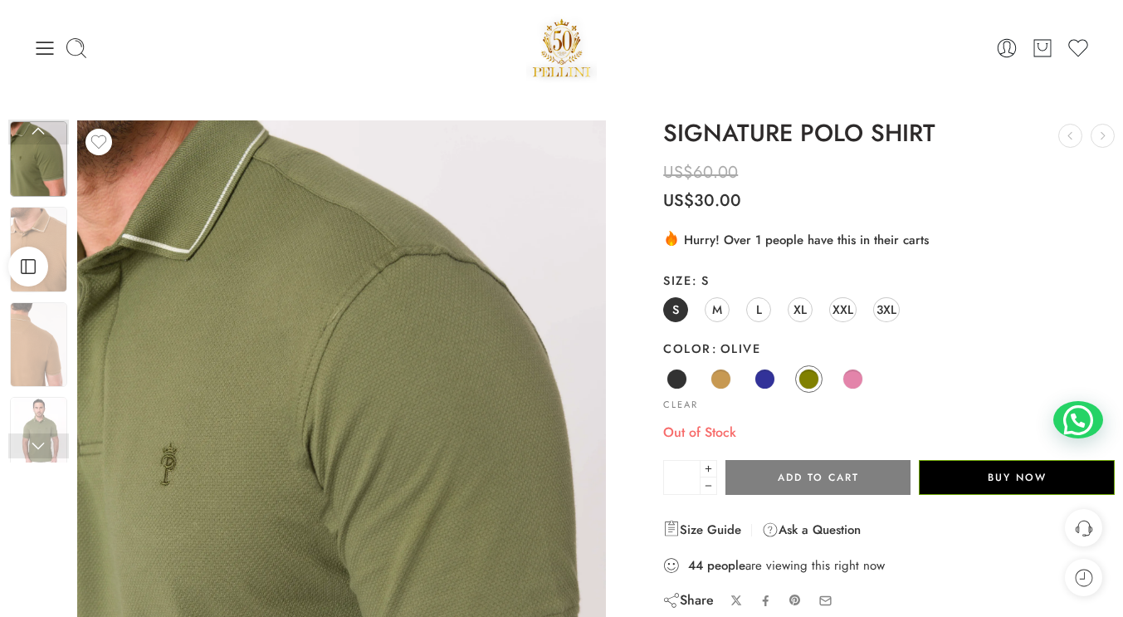
click at [766, 376] on span at bounding box center [765, 379] width 21 height 21
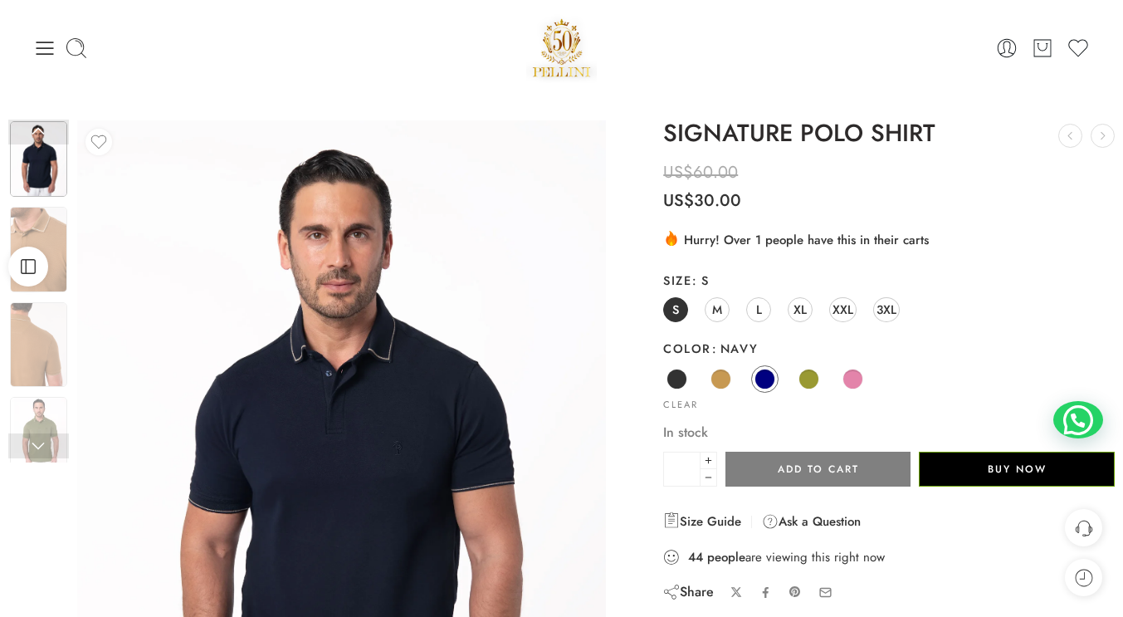
click at [720, 378] on span at bounding box center [721, 379] width 21 height 21
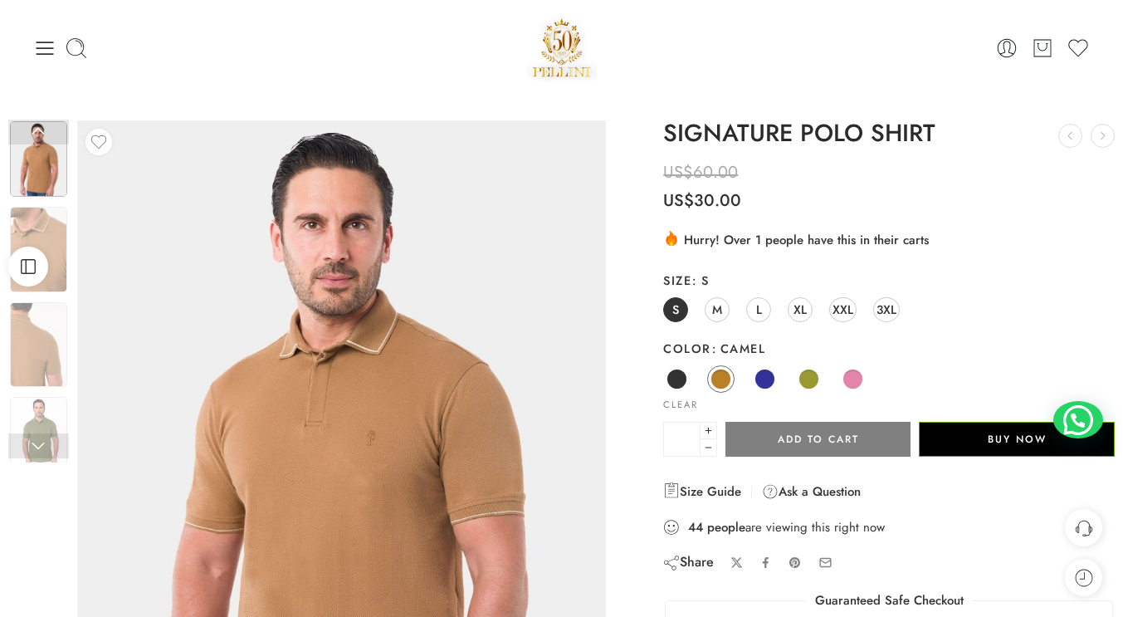
click at [664, 376] on link "Black" at bounding box center [676, 378] width 27 height 27
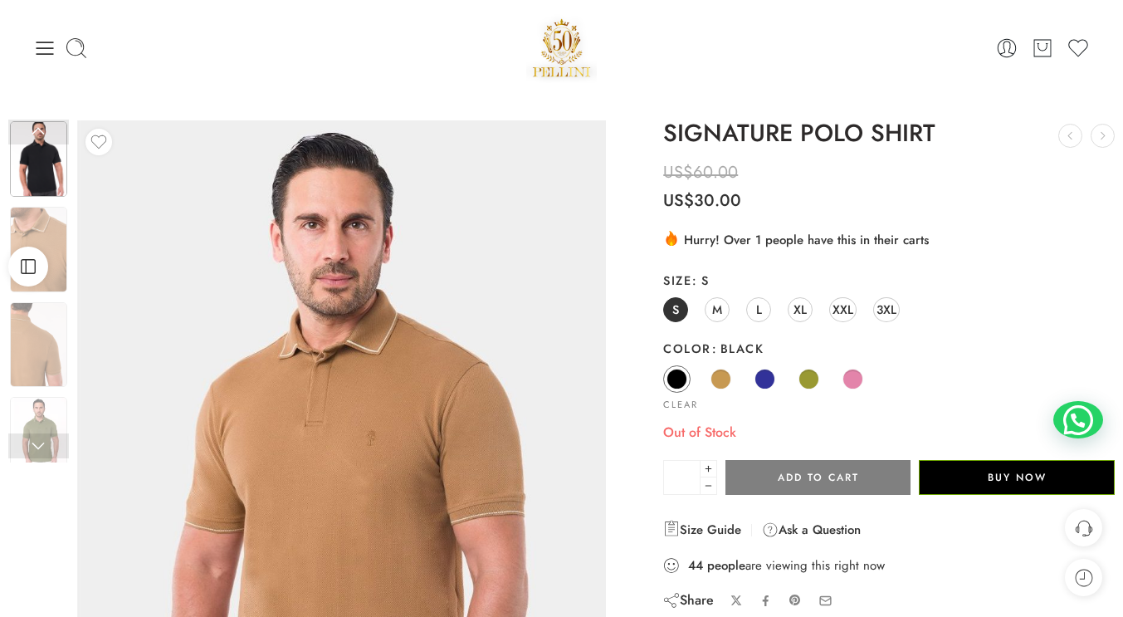
click at [770, 376] on span at bounding box center [765, 379] width 21 height 21
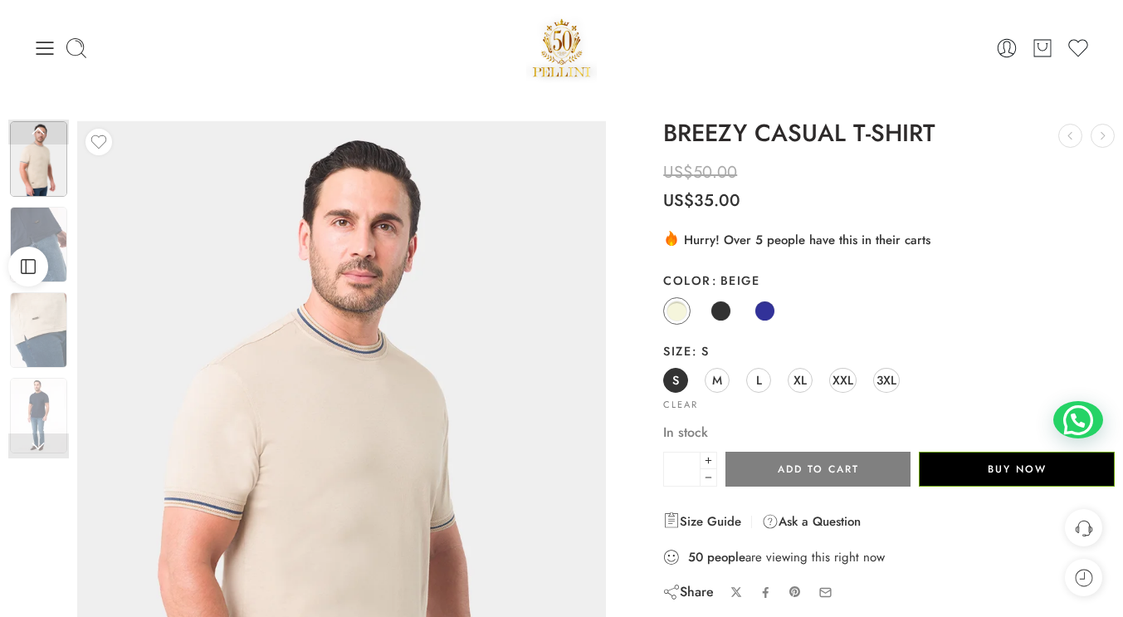
click at [769, 305] on span at bounding box center [765, 310] width 21 height 21
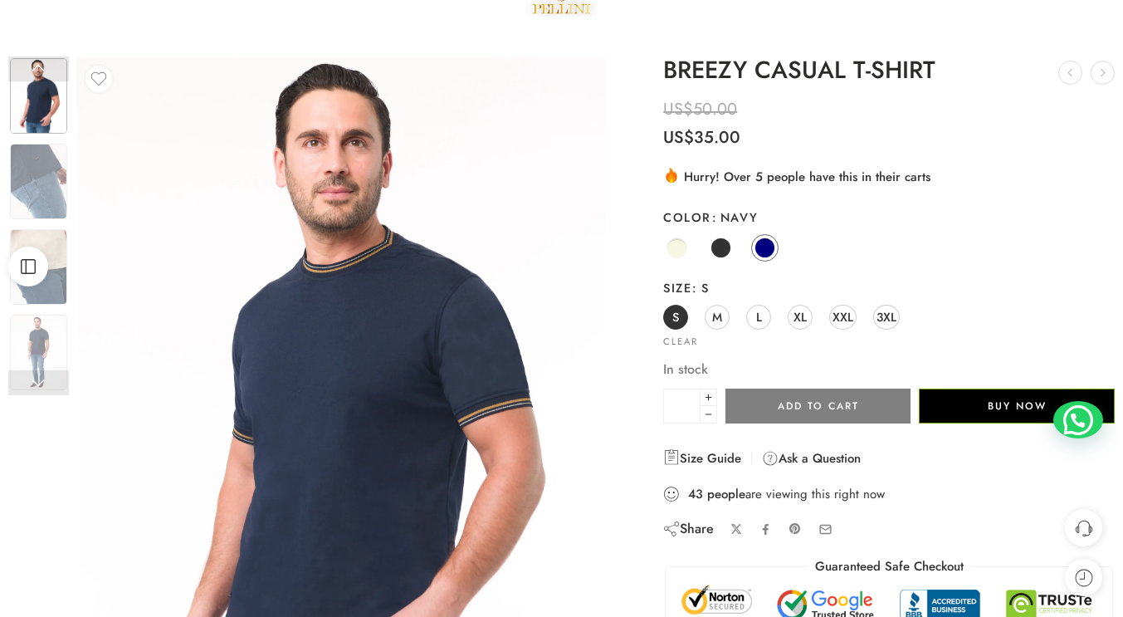
scroll to position [83, 0]
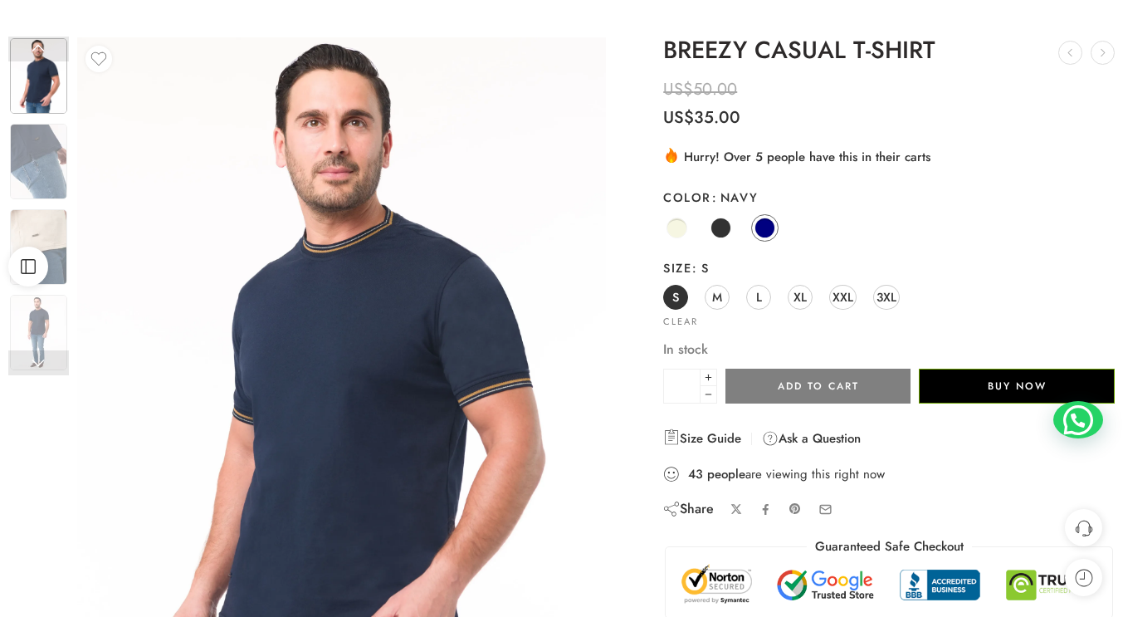
click at [804, 297] on span "XL" at bounding box center [800, 297] width 13 height 22
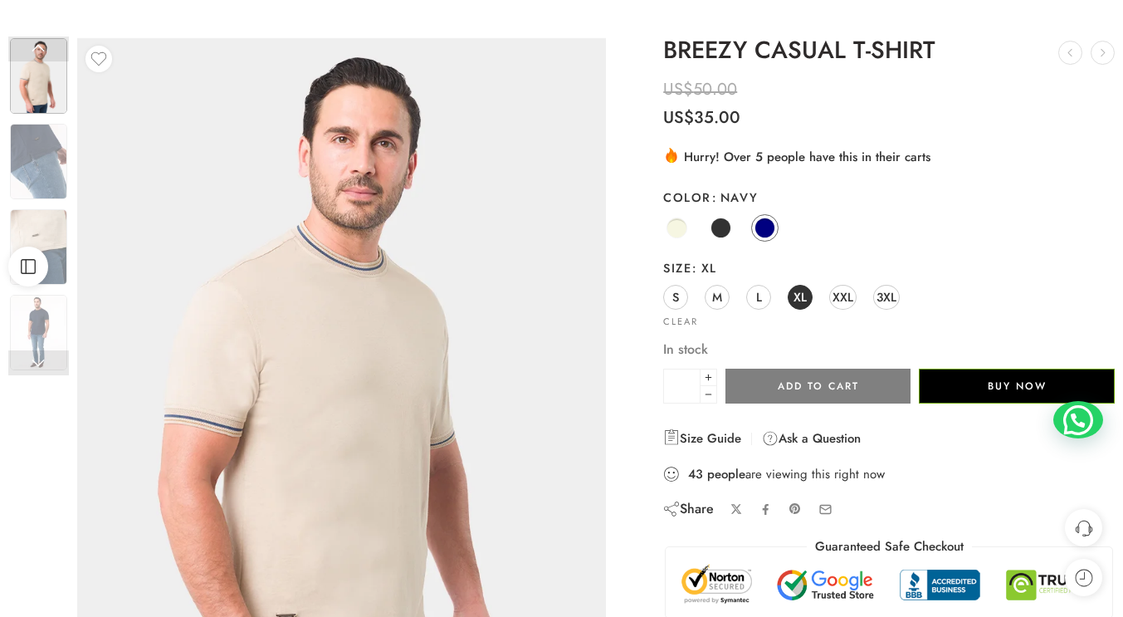
click at [719, 227] on span at bounding box center [721, 227] width 21 height 21
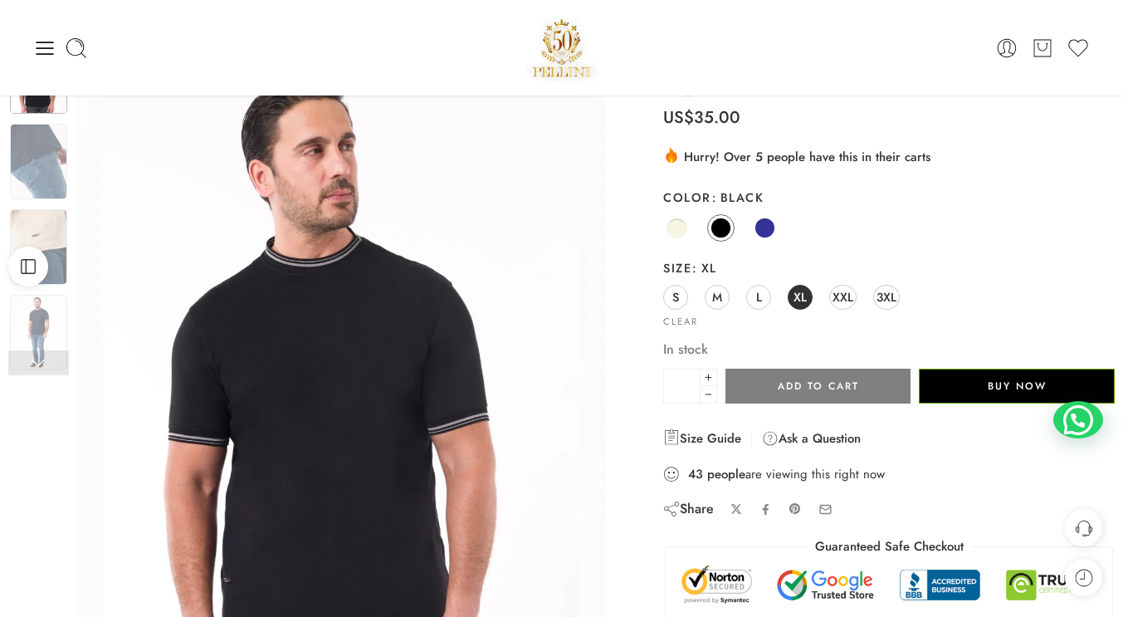
click at [755, 222] on link "Navy" at bounding box center [764, 227] width 27 height 27
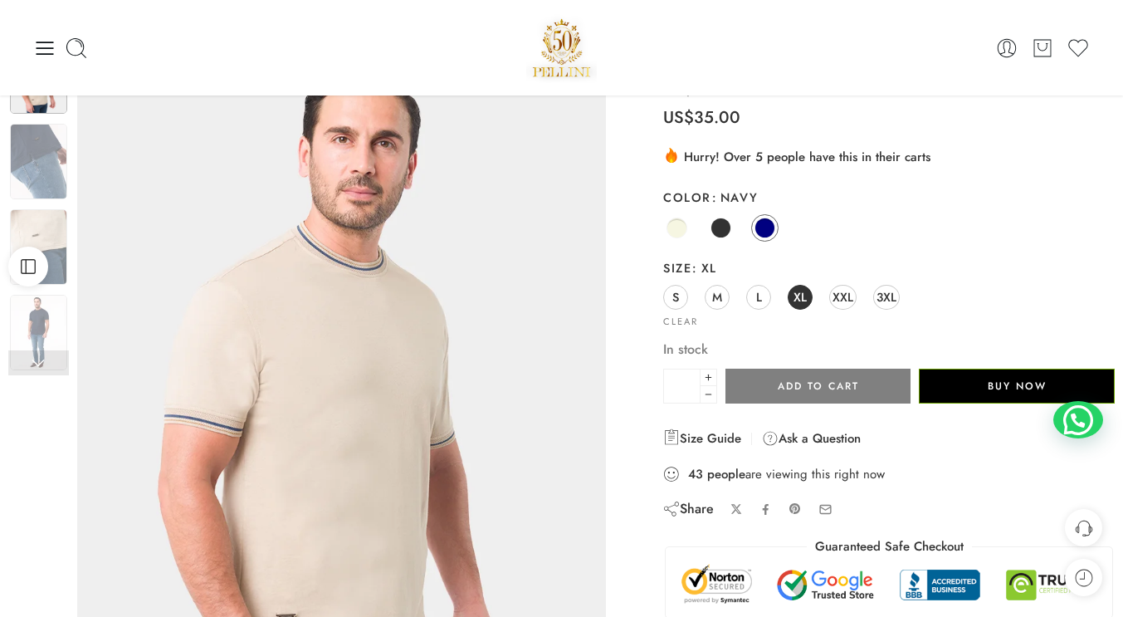
click at [765, 224] on span at bounding box center [765, 227] width 21 height 21
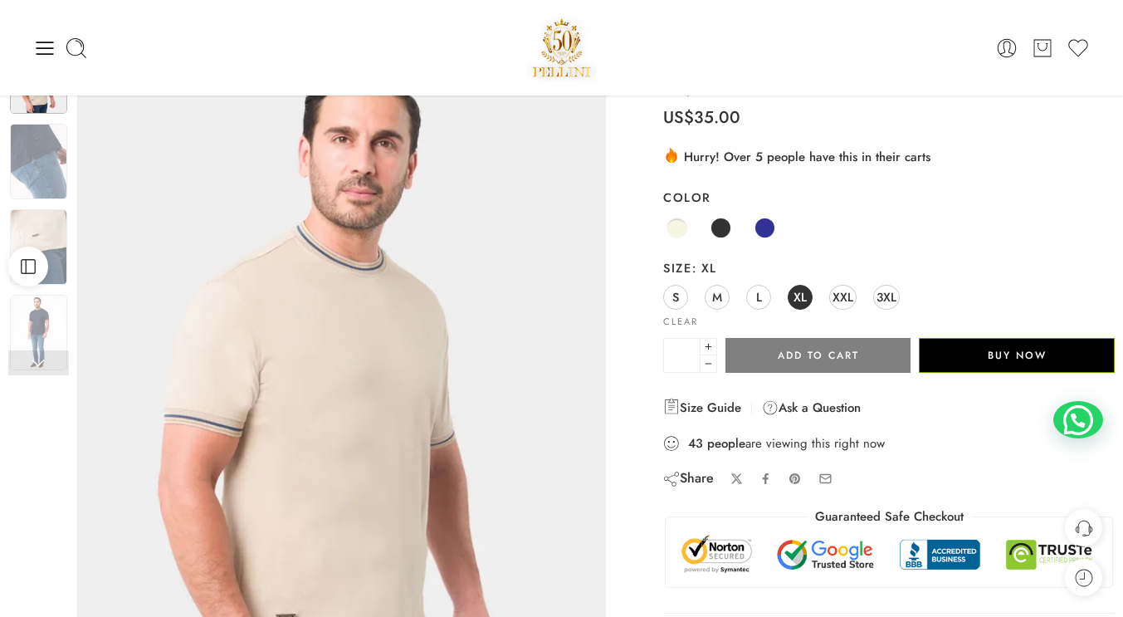
click at [765, 224] on span at bounding box center [765, 227] width 21 height 21
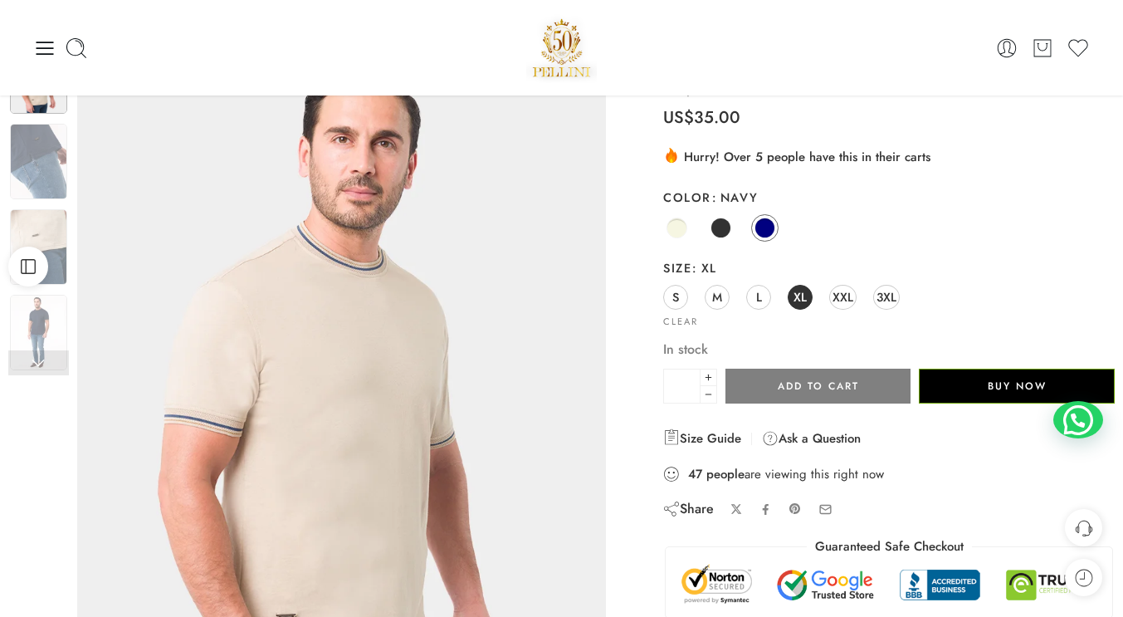
click at [38, 161] on img at bounding box center [38, 162] width 57 height 76
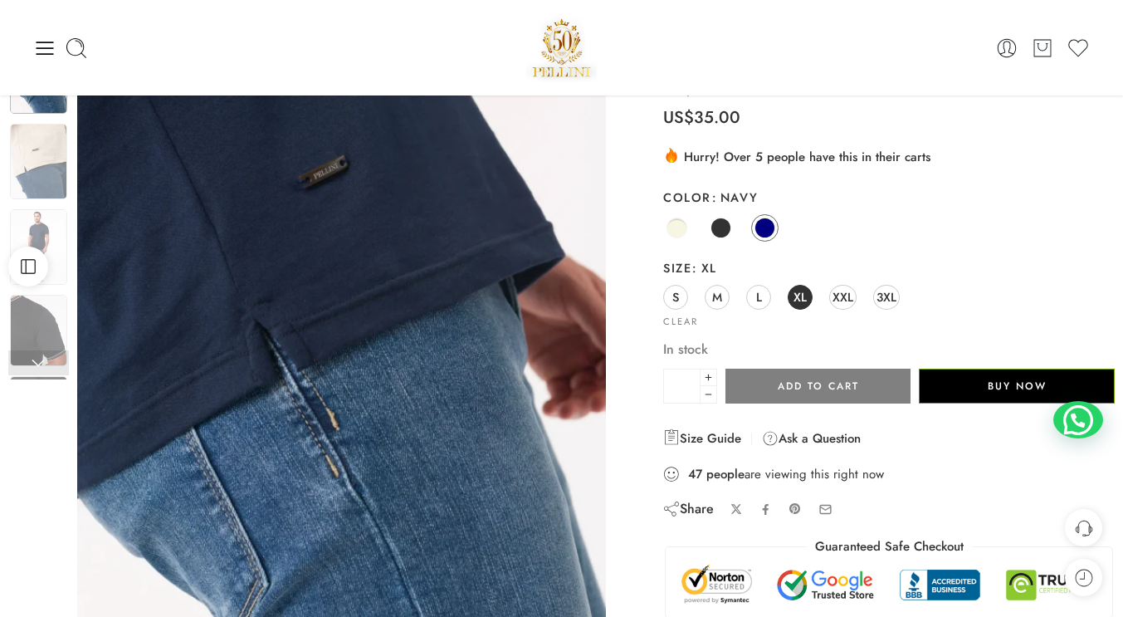
click at [33, 230] on img at bounding box center [38, 247] width 57 height 76
click at [45, 223] on img at bounding box center [38, 247] width 57 height 76
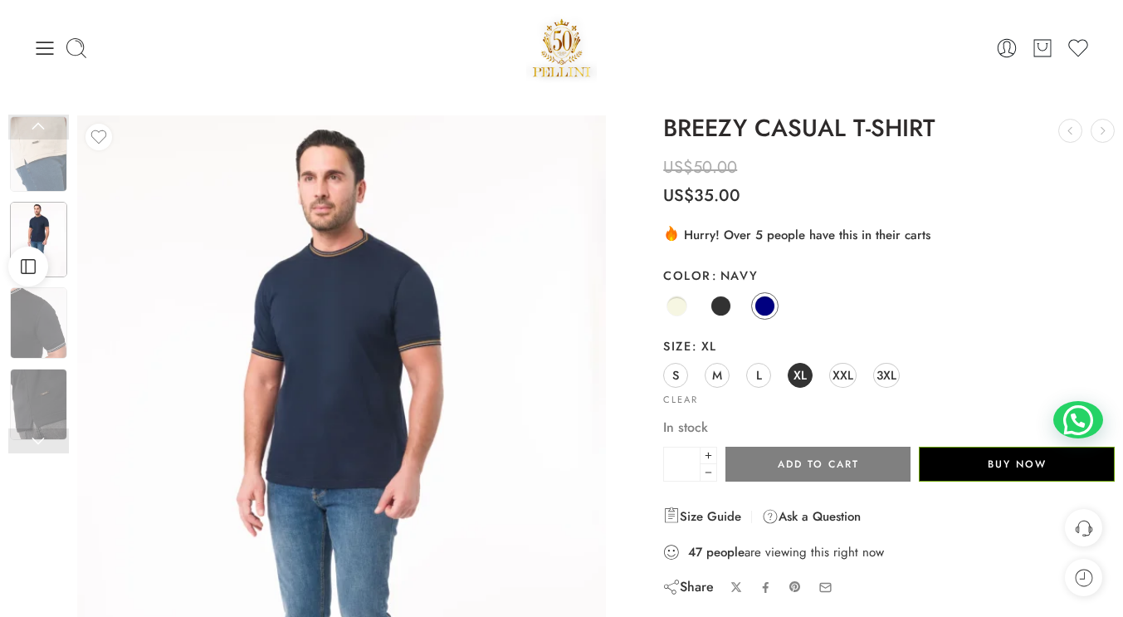
scroll to position [0, 0]
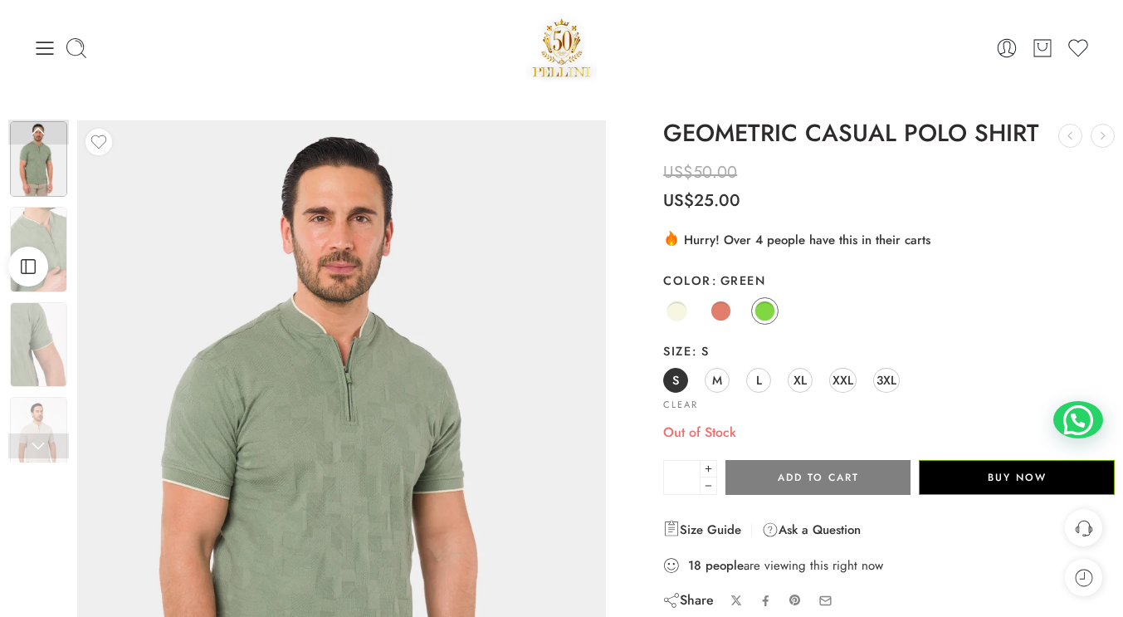
click at [728, 309] on span at bounding box center [721, 310] width 21 height 21
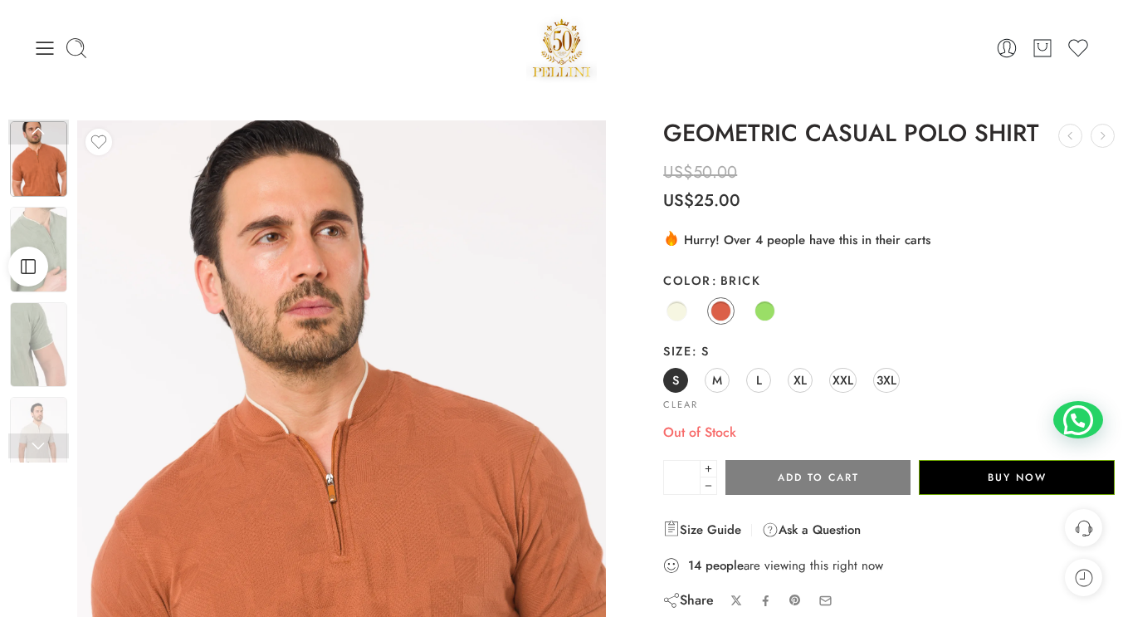
click at [806, 377] on span "XL" at bounding box center [800, 380] width 13 height 22
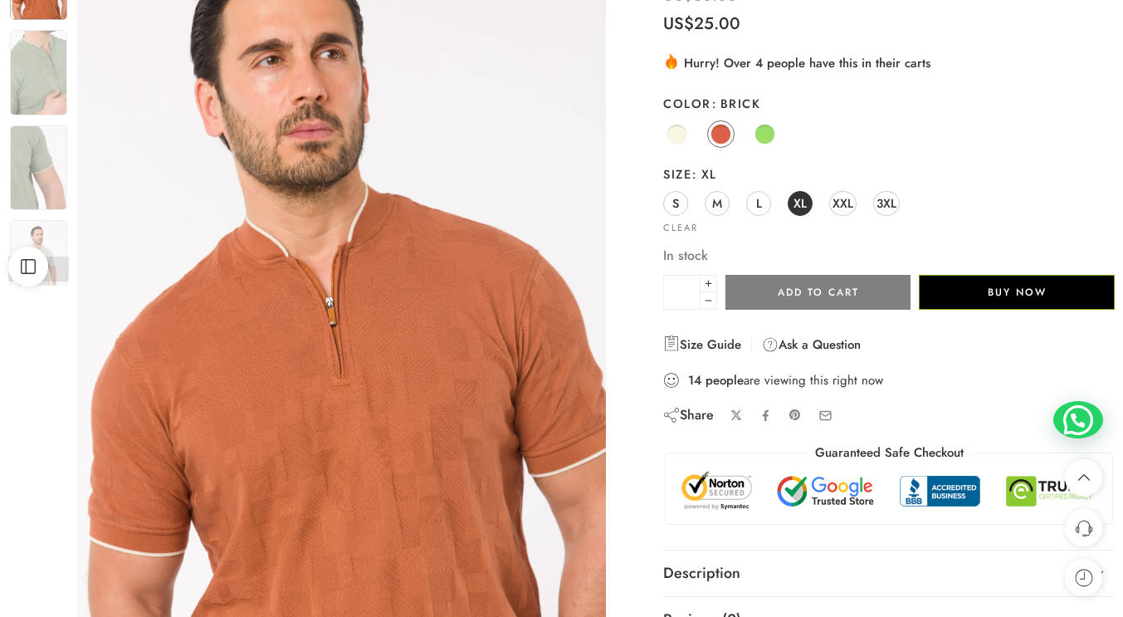
scroll to position [83, 0]
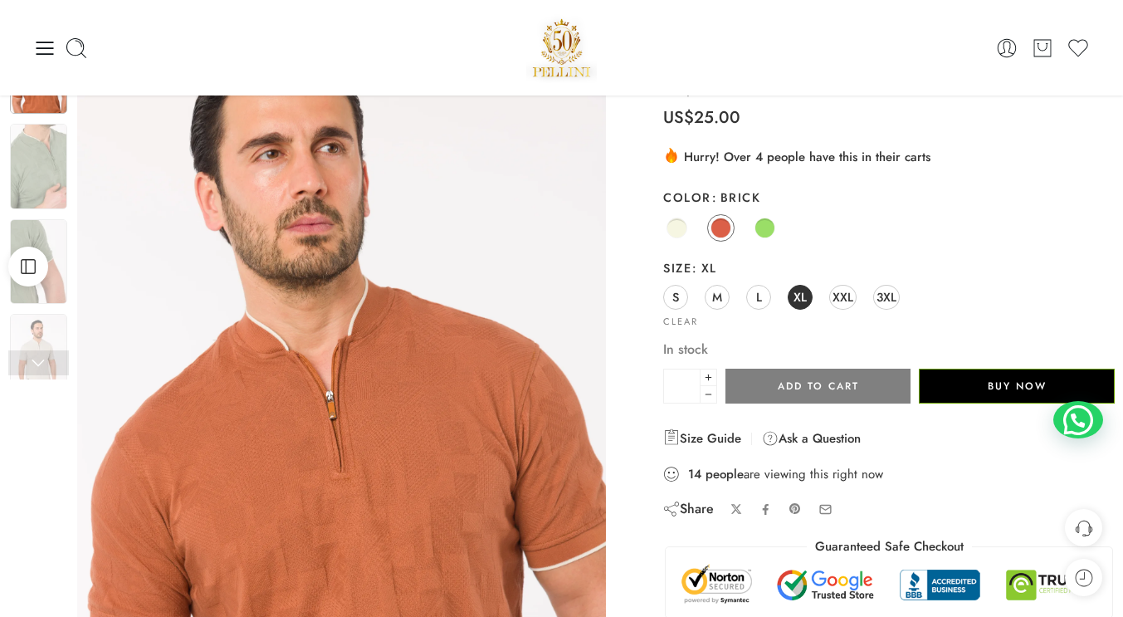
click at [678, 224] on span at bounding box center [677, 227] width 21 height 21
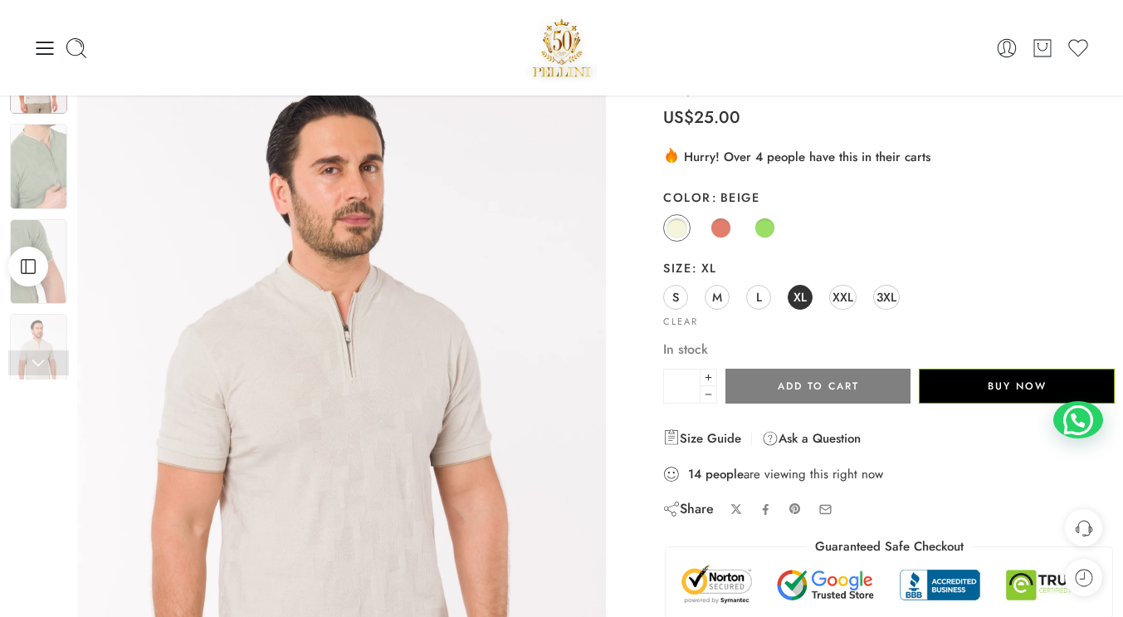
click at [763, 223] on span at bounding box center [765, 227] width 21 height 21
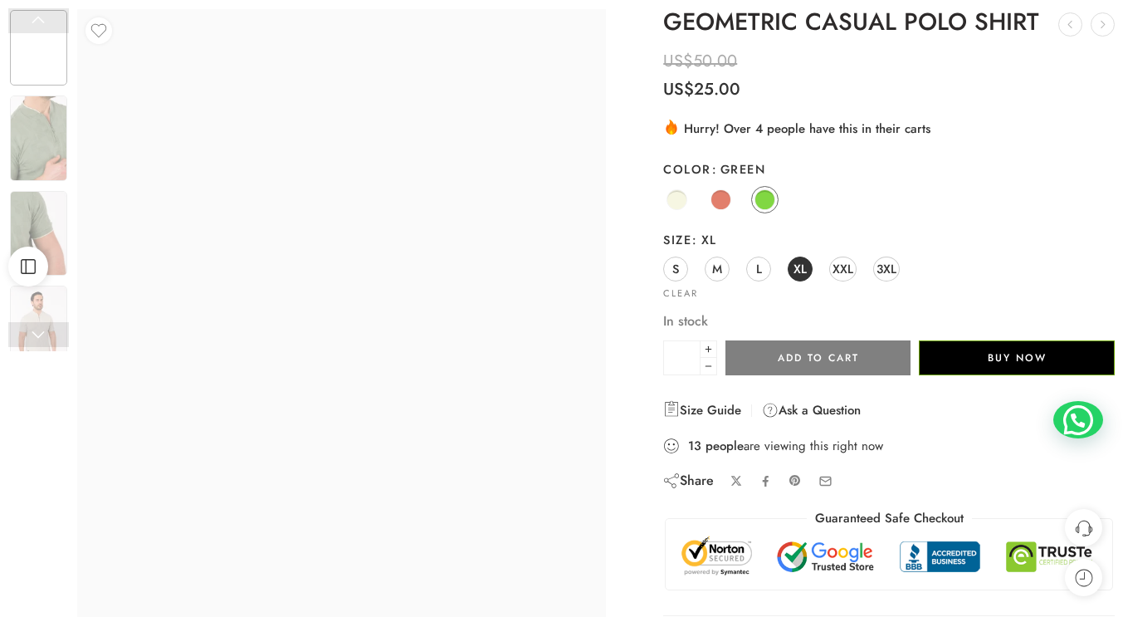
scroll to position [0, 0]
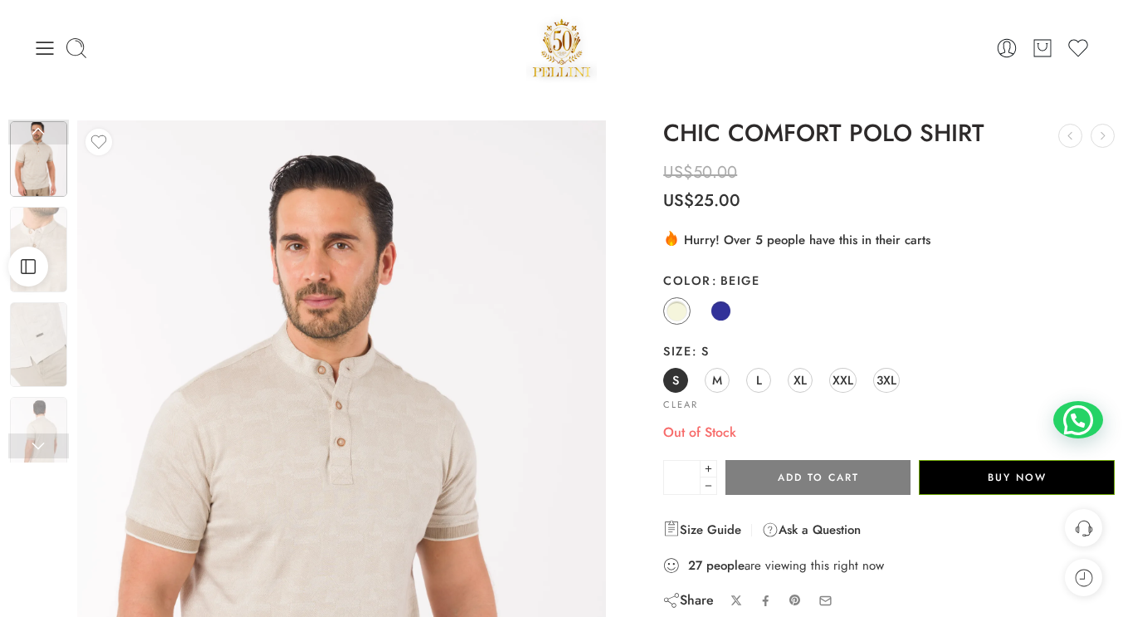
click at [721, 314] on span at bounding box center [721, 310] width 21 height 21
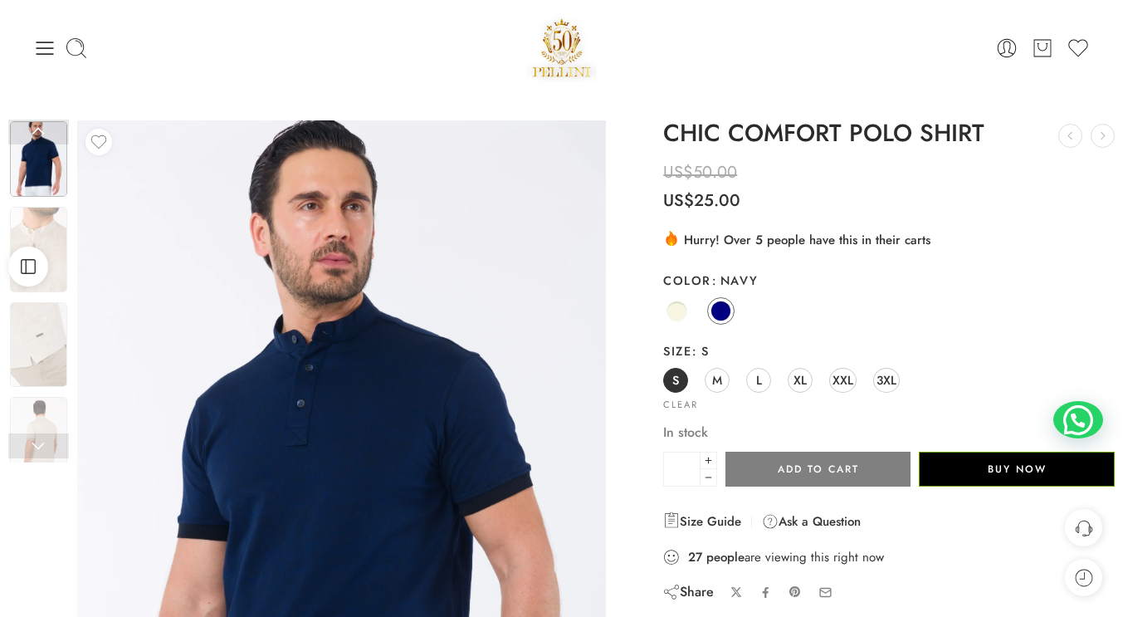
click at [52, 229] on img at bounding box center [38, 249] width 57 height 85
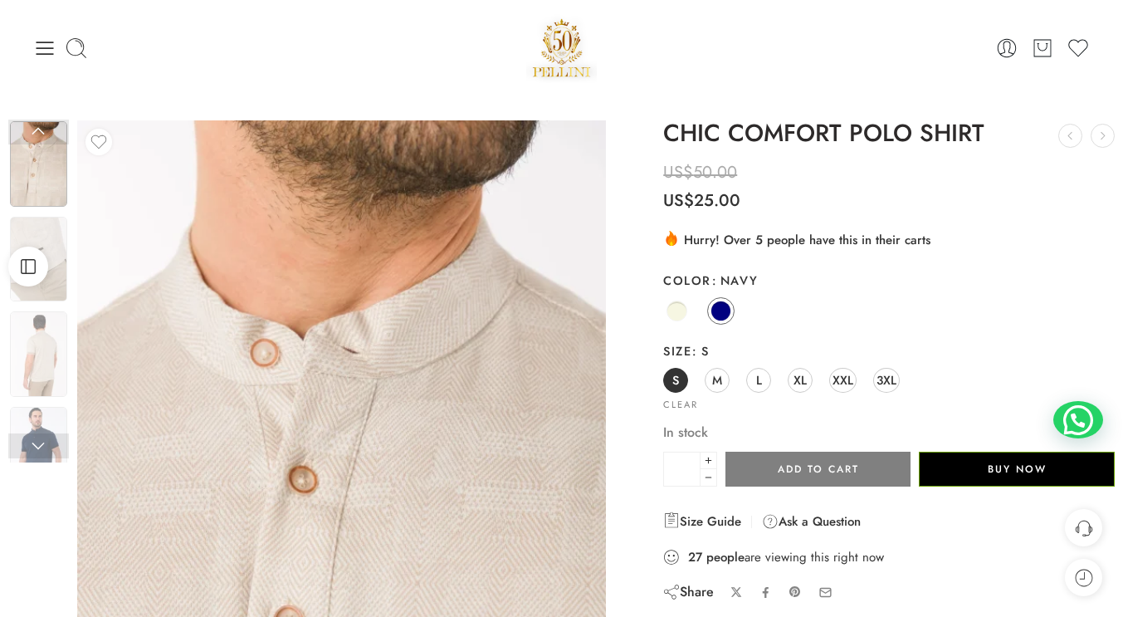
click at [49, 418] on img at bounding box center [38, 449] width 57 height 85
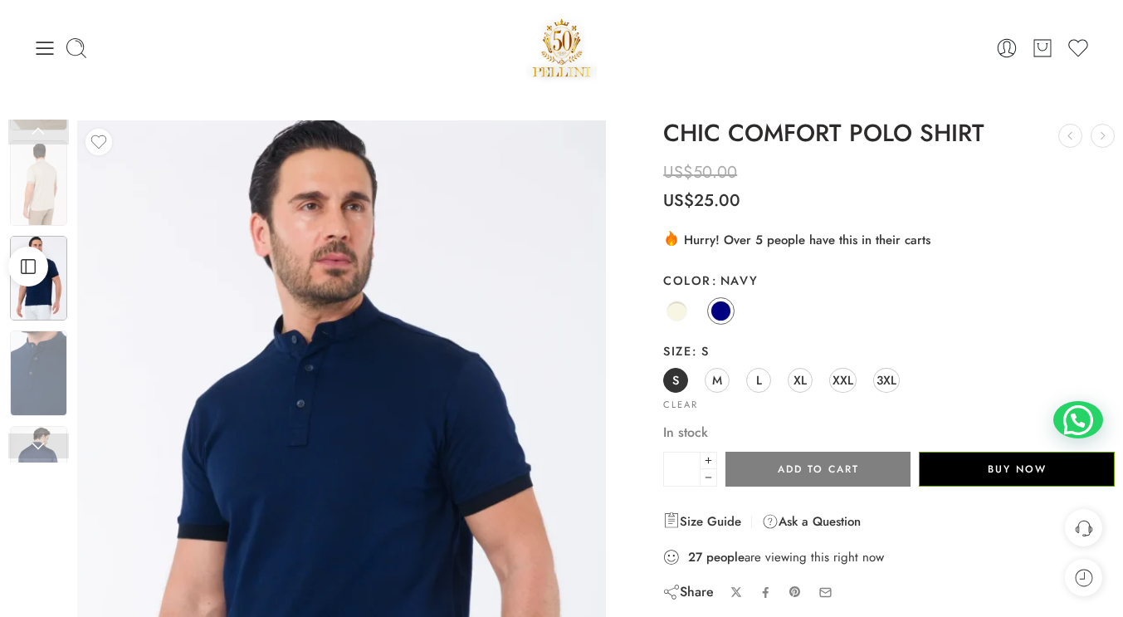
click at [42, 359] on img at bounding box center [38, 372] width 57 height 85
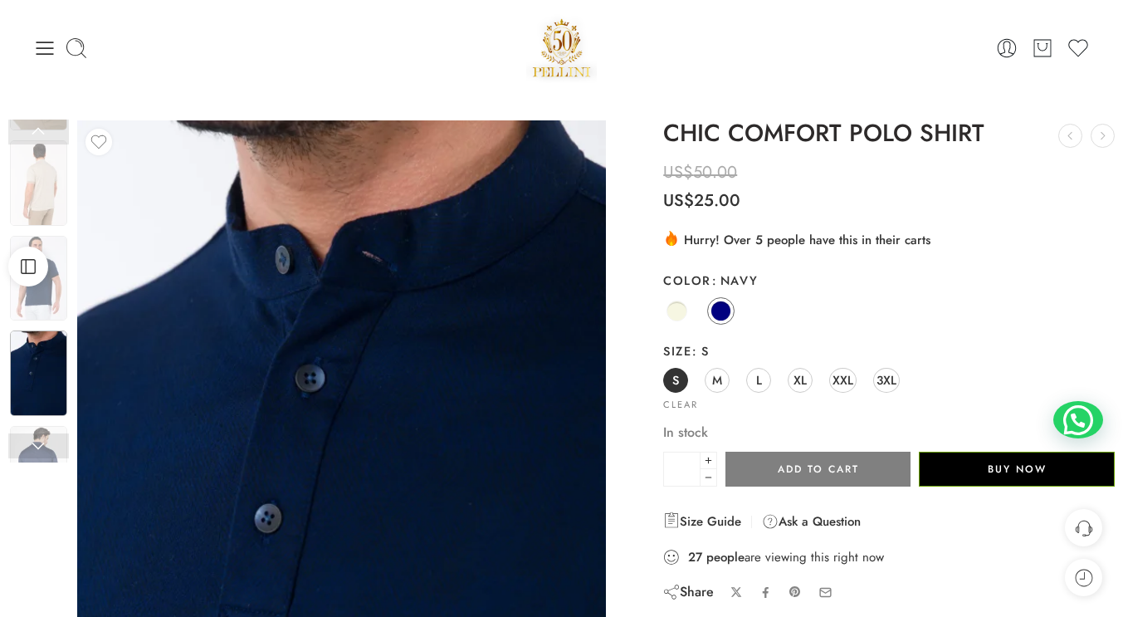
click at [802, 381] on span "XL" at bounding box center [800, 380] width 13 height 22
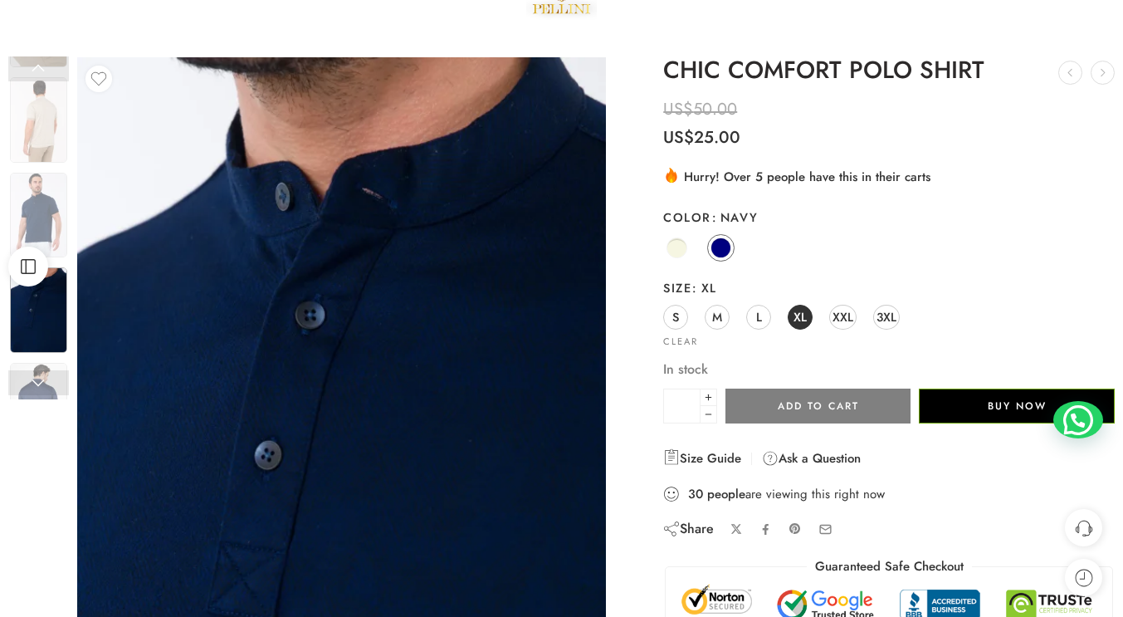
scroll to position [83, 0]
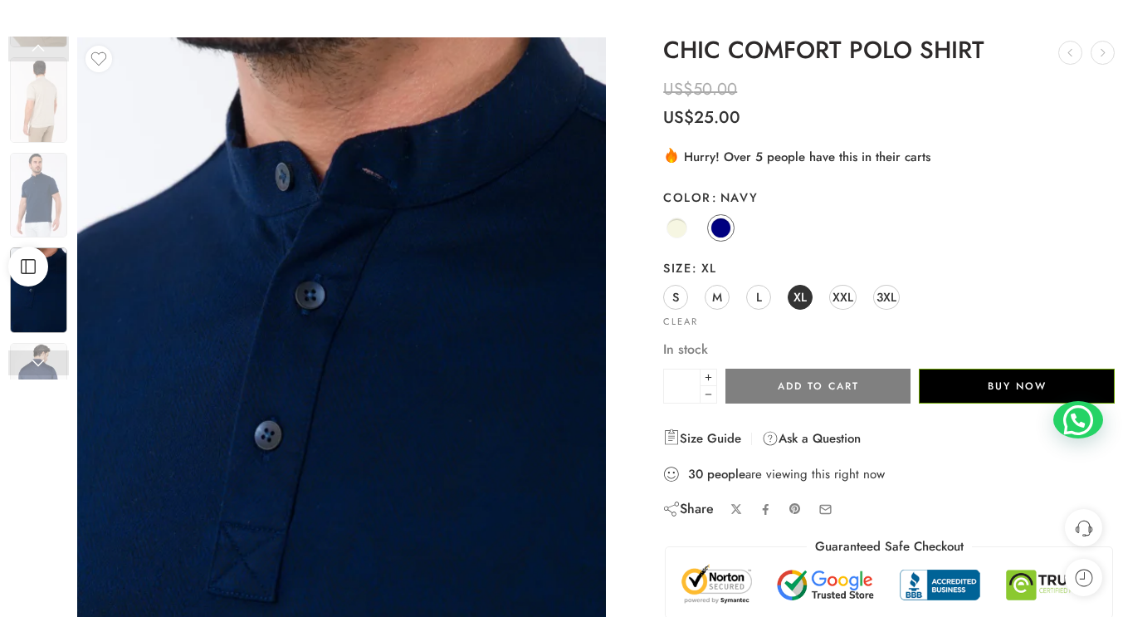
click at [47, 363] on link at bounding box center [38, 362] width 61 height 25
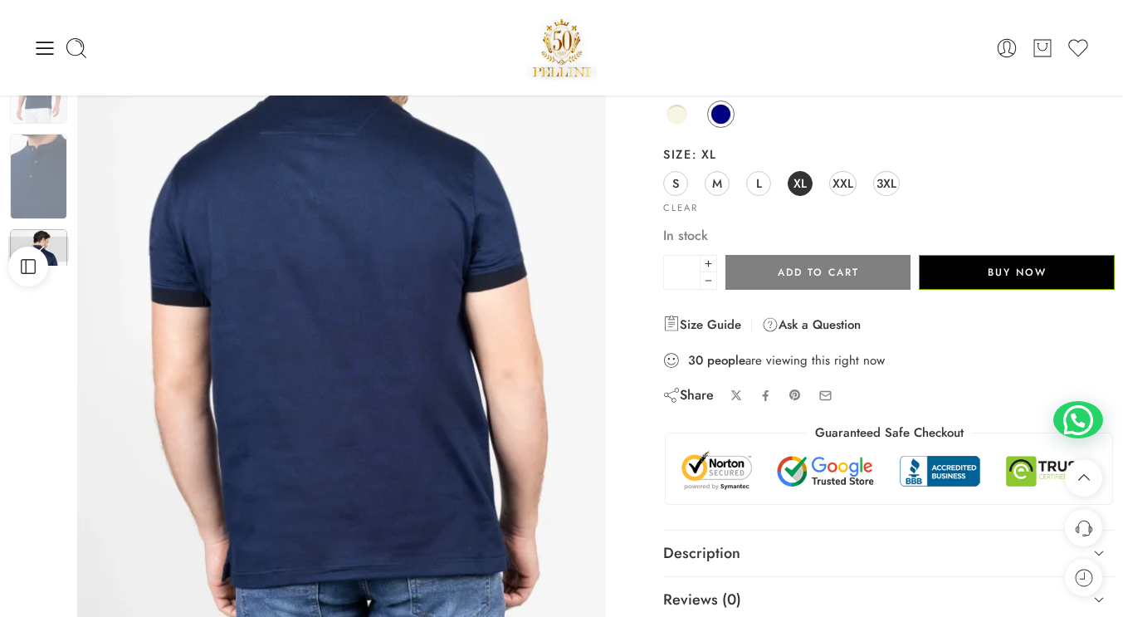
scroll to position [0, 0]
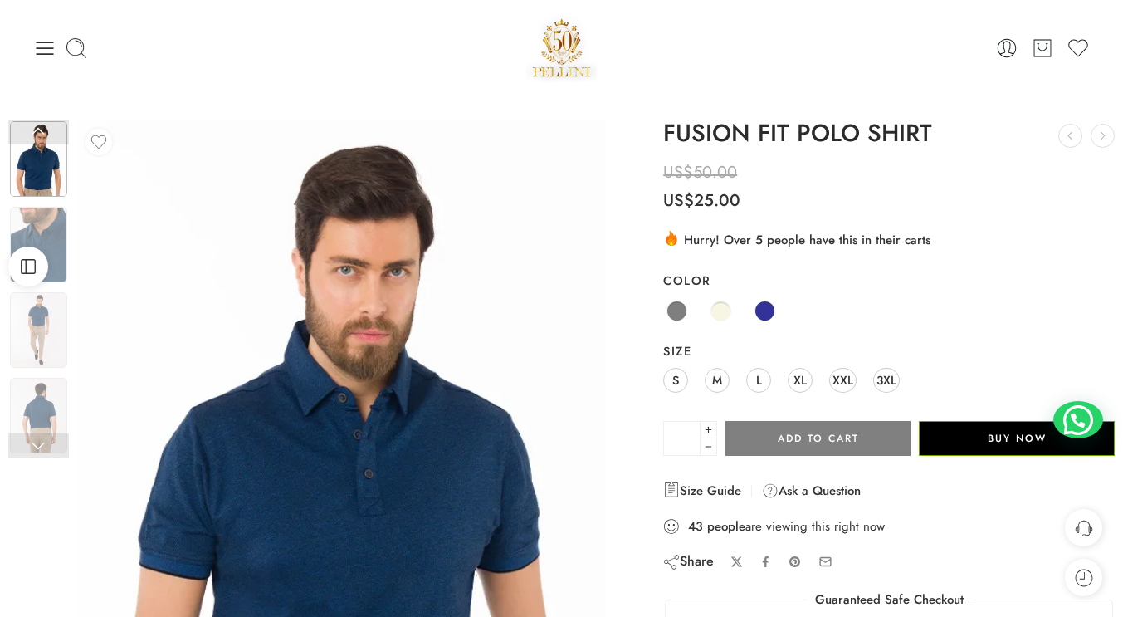
click at [769, 309] on span at bounding box center [765, 310] width 21 height 21
click at [798, 368] on link "XL" at bounding box center [800, 380] width 25 height 25
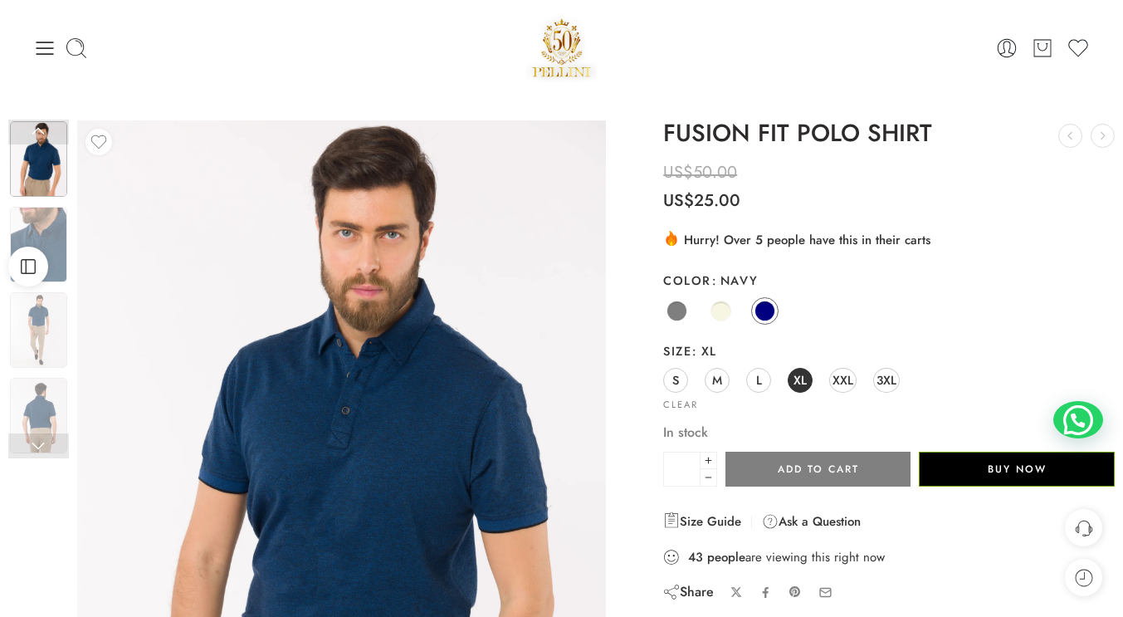
click at [58, 219] on img at bounding box center [38, 245] width 57 height 76
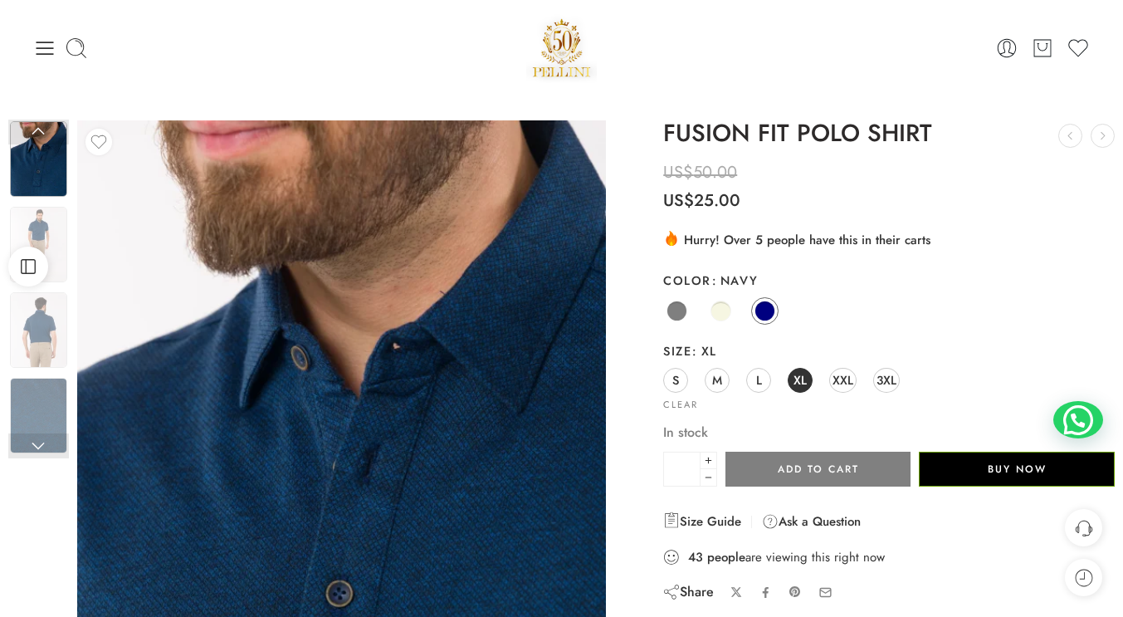
click at [37, 148] on img at bounding box center [38, 159] width 57 height 76
click at [32, 209] on img at bounding box center [38, 245] width 57 height 76
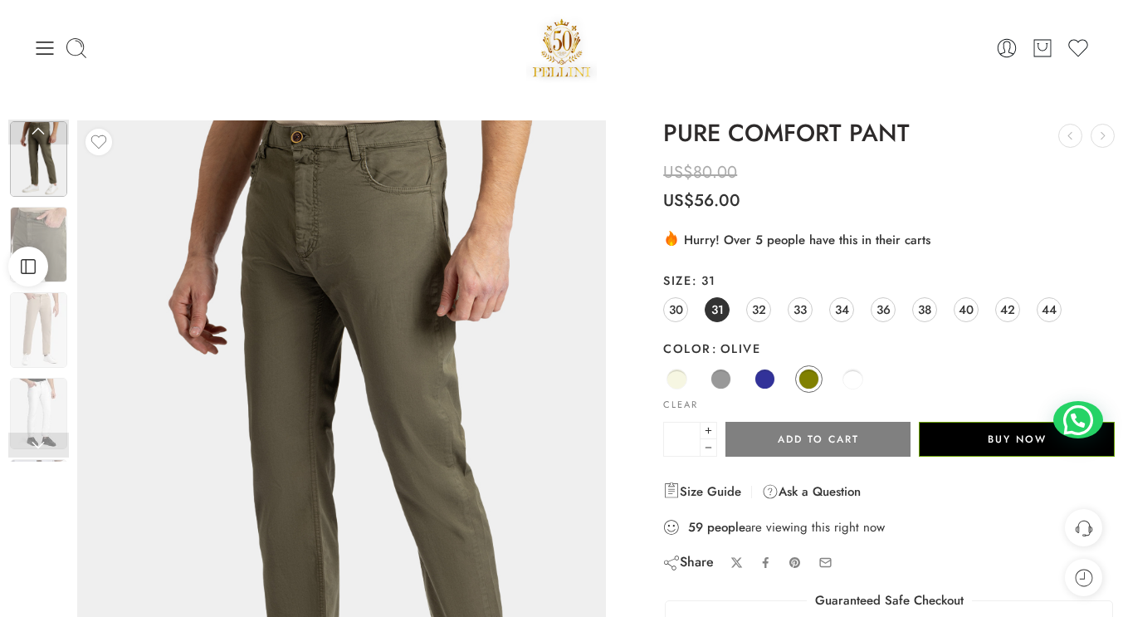
drag, startPoint x: 0, startPoint y: 0, endPoint x: 760, endPoint y: 383, distance: 851.5
click at [760, 383] on span at bounding box center [765, 379] width 21 height 21
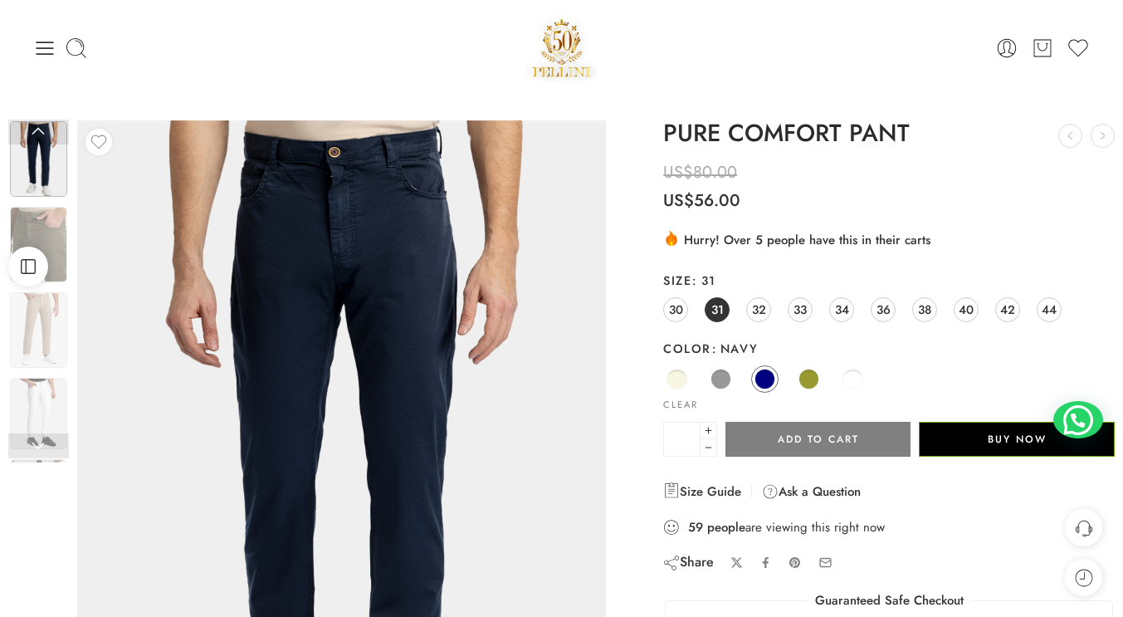
click at [889, 313] on span "36" at bounding box center [884, 309] width 14 height 22
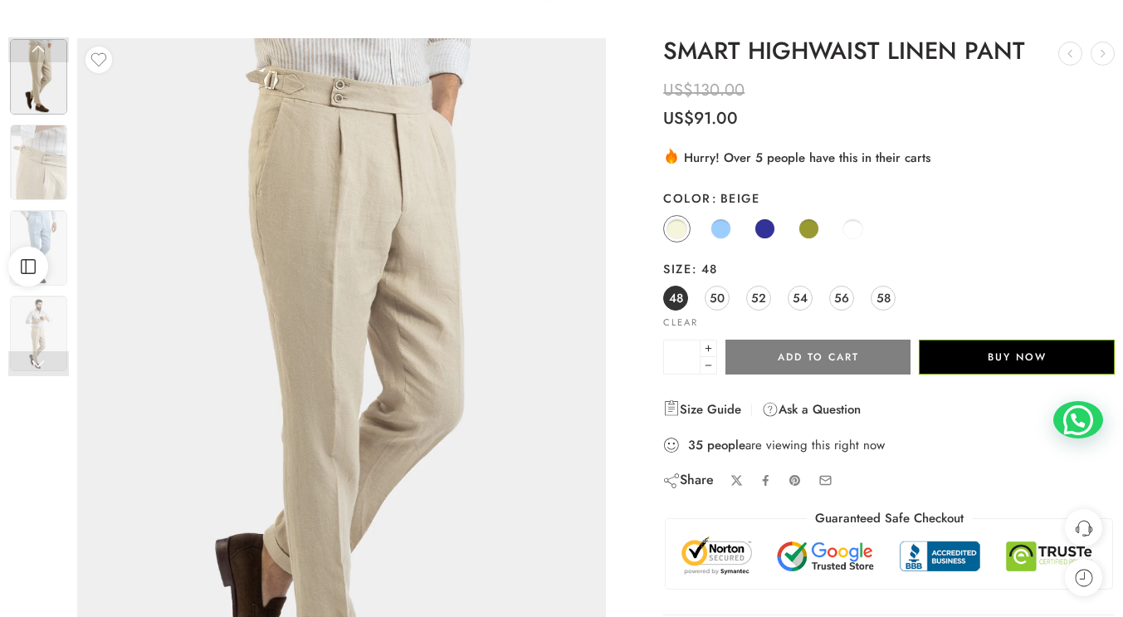
scroll to position [83, 0]
click at [763, 228] on span at bounding box center [765, 227] width 21 height 21
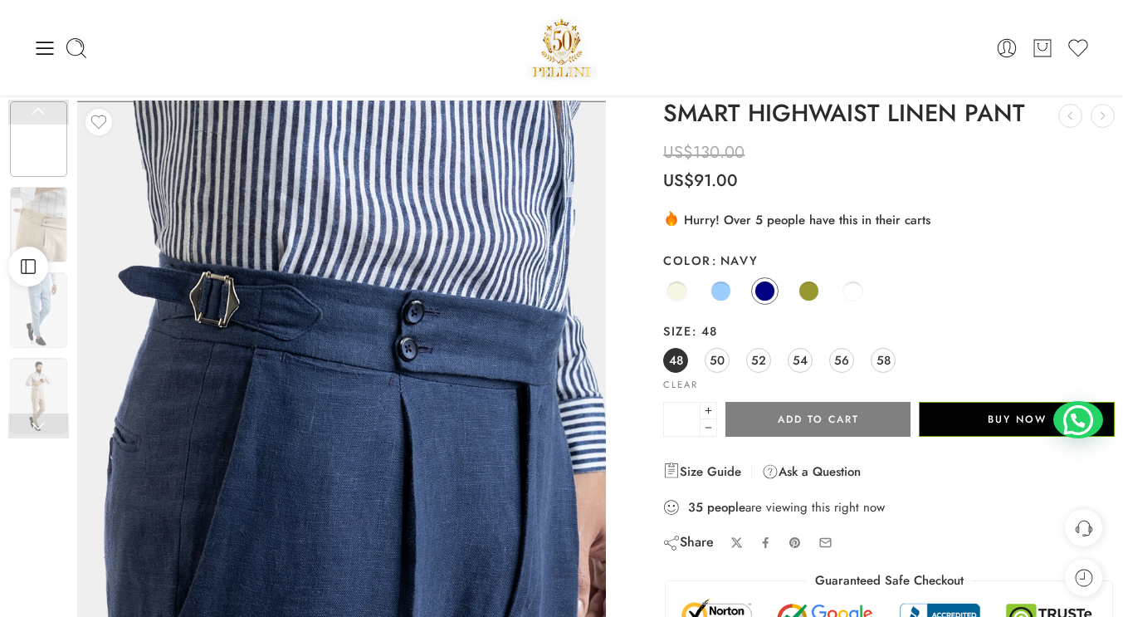
scroll to position [0, 0]
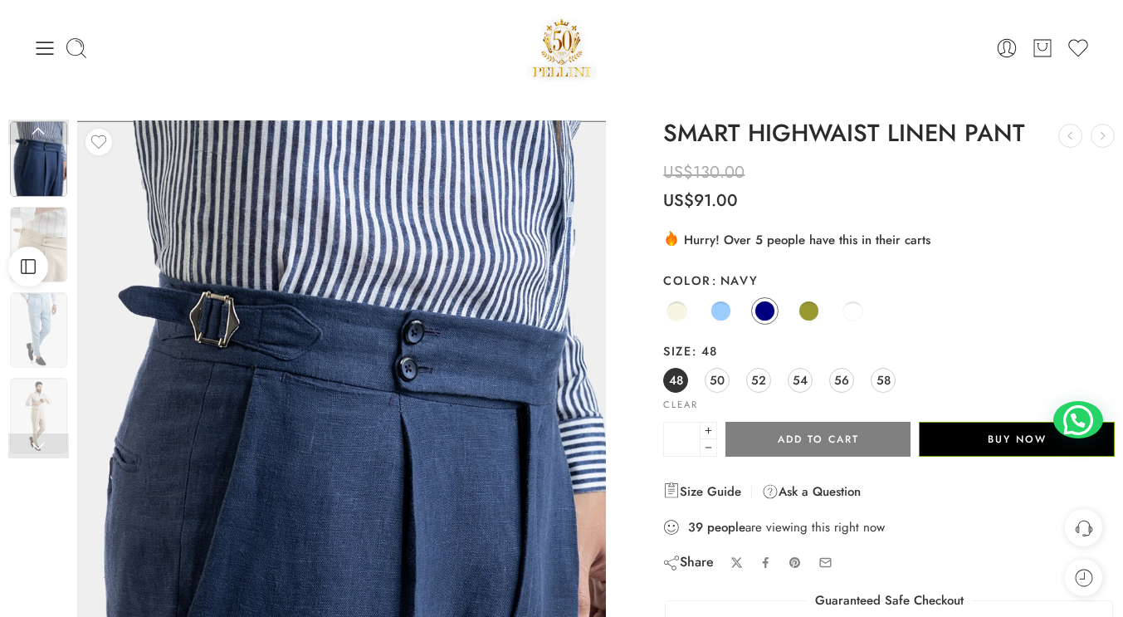
click at [799, 375] on span "54" at bounding box center [800, 380] width 15 height 22
click at [676, 377] on span "48" at bounding box center [676, 380] width 14 height 22
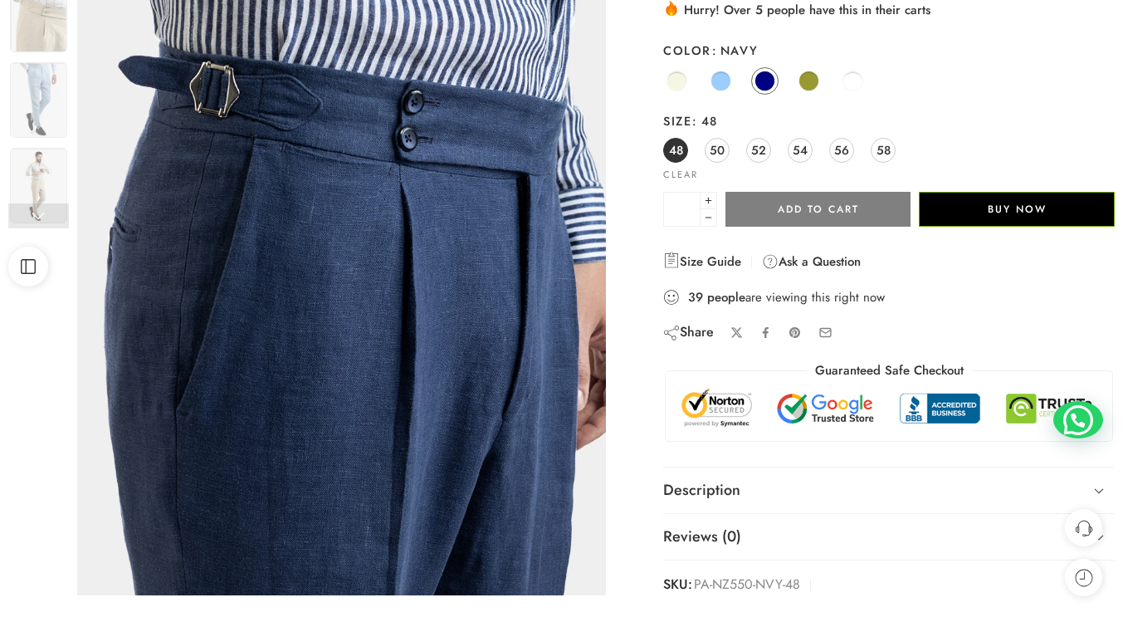
scroll to position [249, 0]
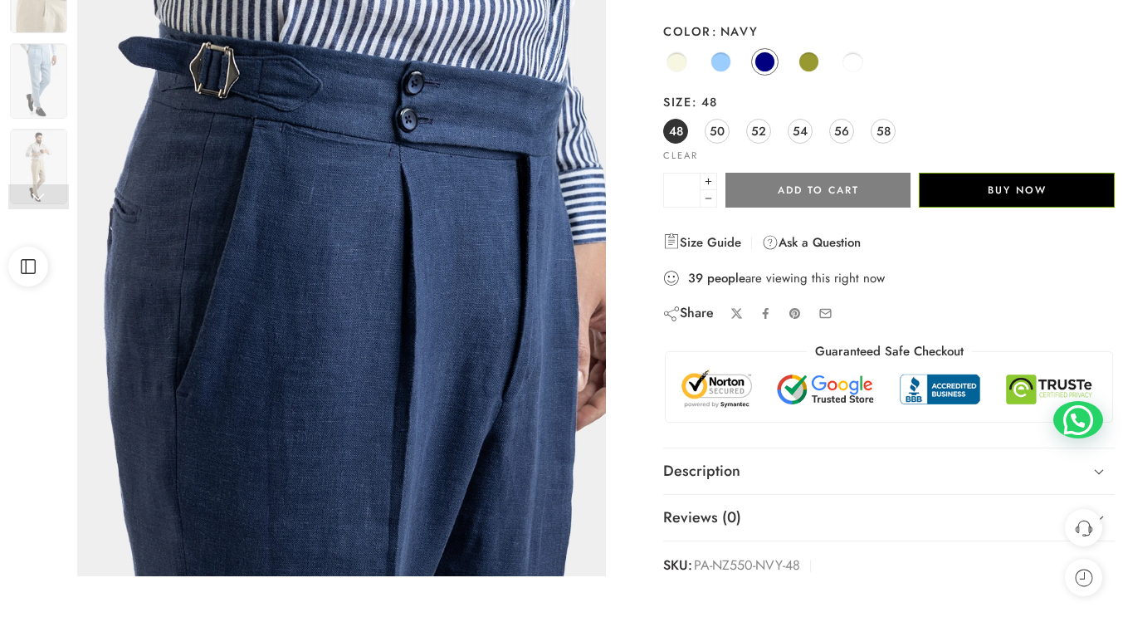
click at [32, 88] on img at bounding box center [38, 81] width 57 height 76
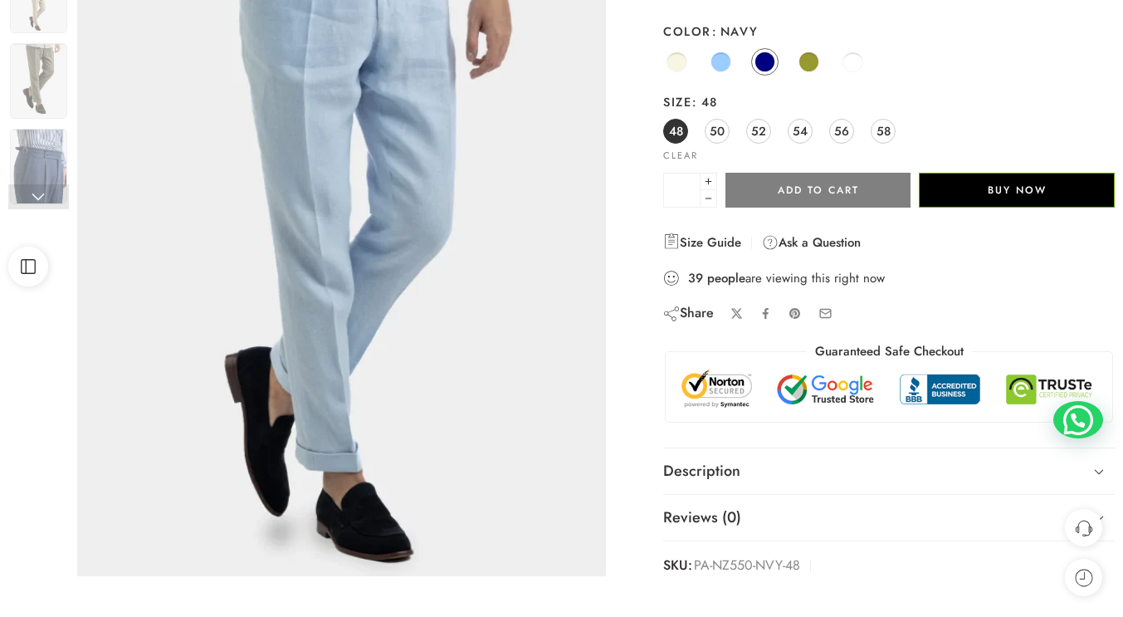
click at [45, 139] on img at bounding box center [38, 167] width 57 height 76
click at [32, 188] on link at bounding box center [38, 196] width 61 height 25
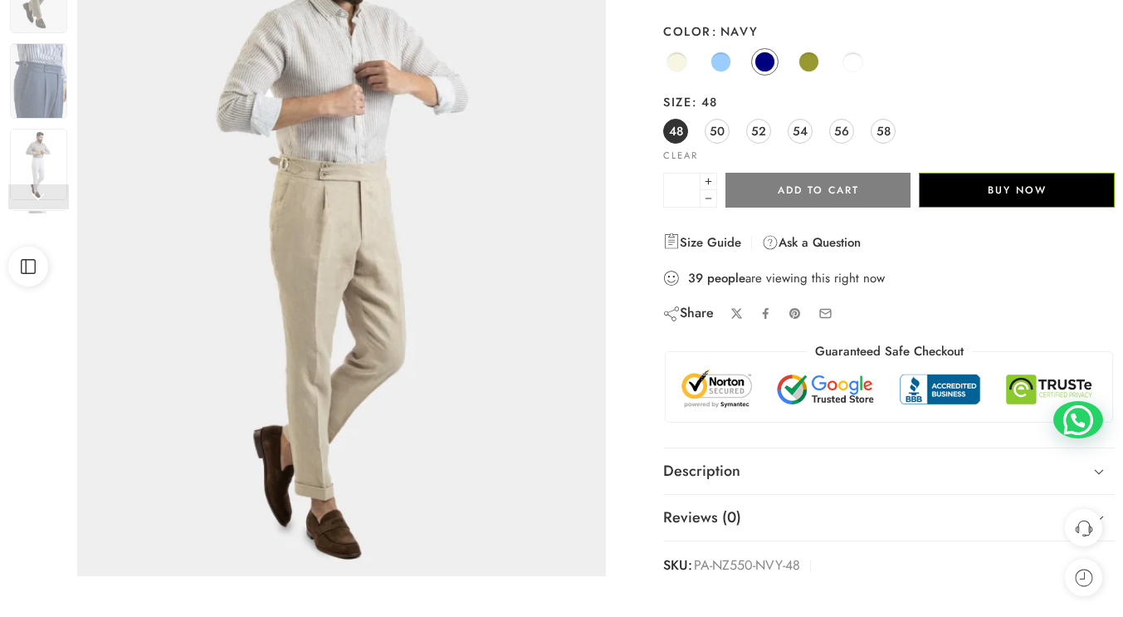
click at [32, 188] on link at bounding box center [38, 196] width 61 height 25
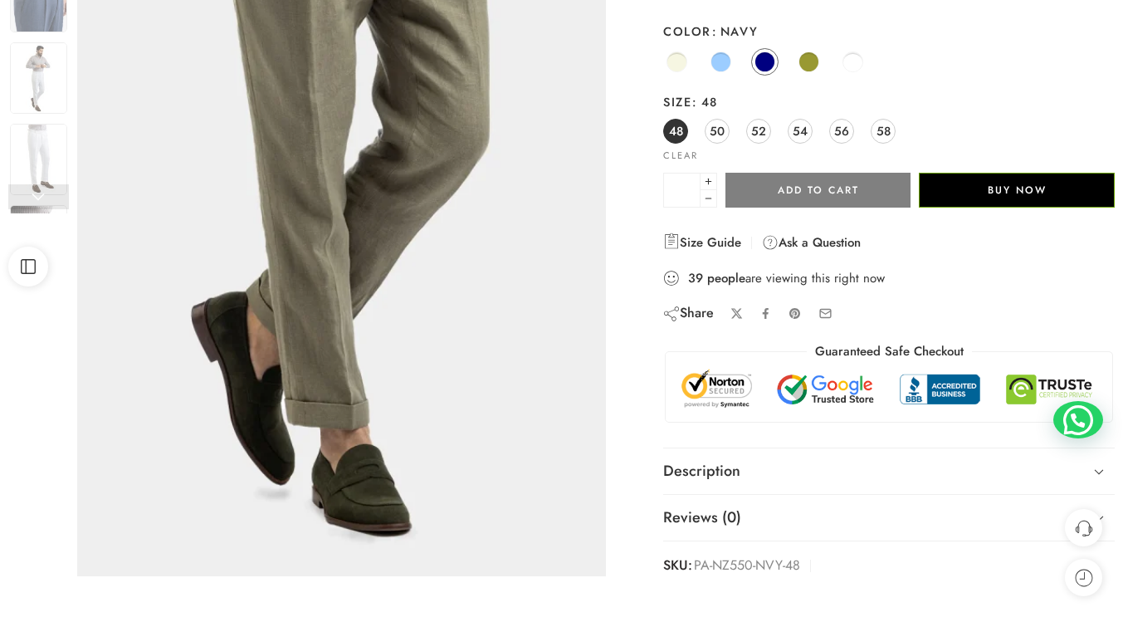
click at [32, 188] on link at bounding box center [38, 196] width 61 height 25
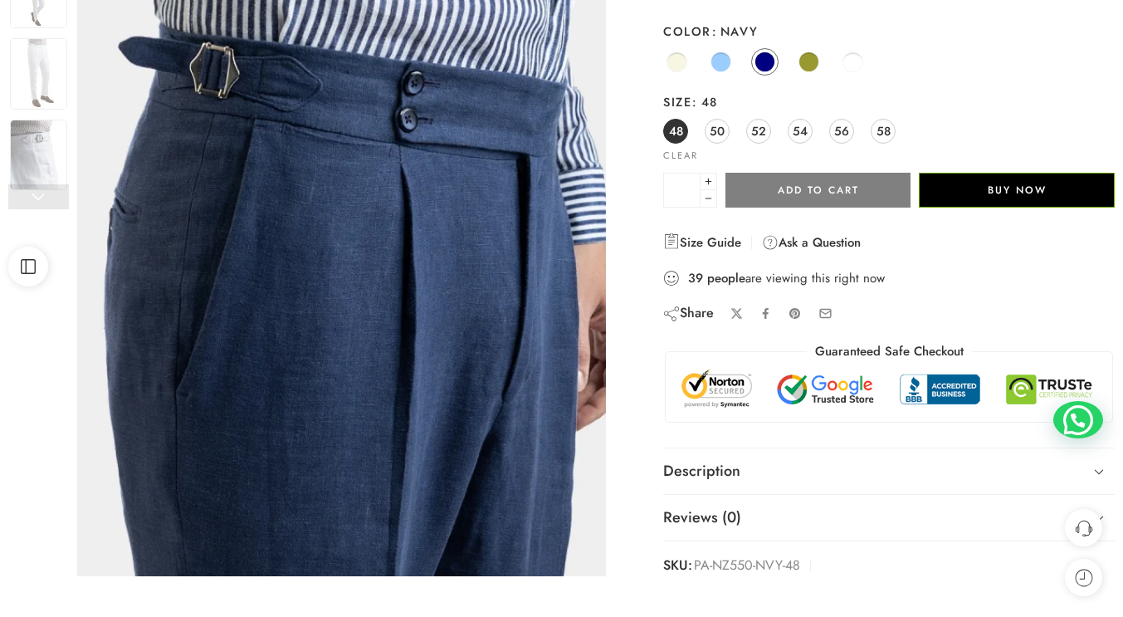
click at [32, 188] on link at bounding box center [38, 196] width 61 height 25
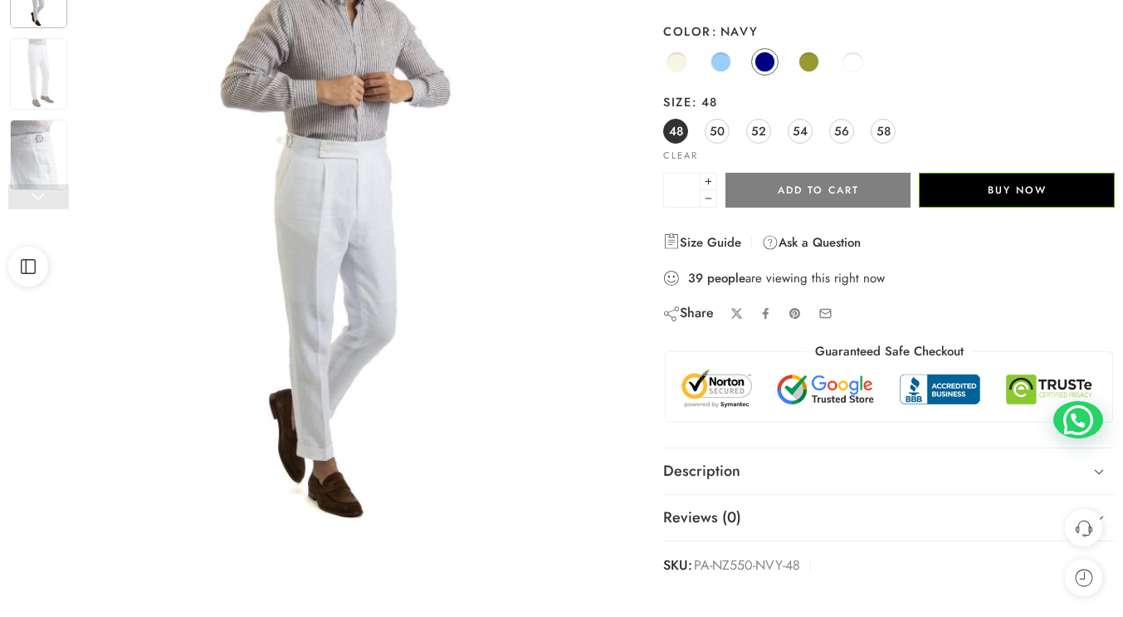
click at [32, 188] on link at bounding box center [38, 196] width 61 height 25
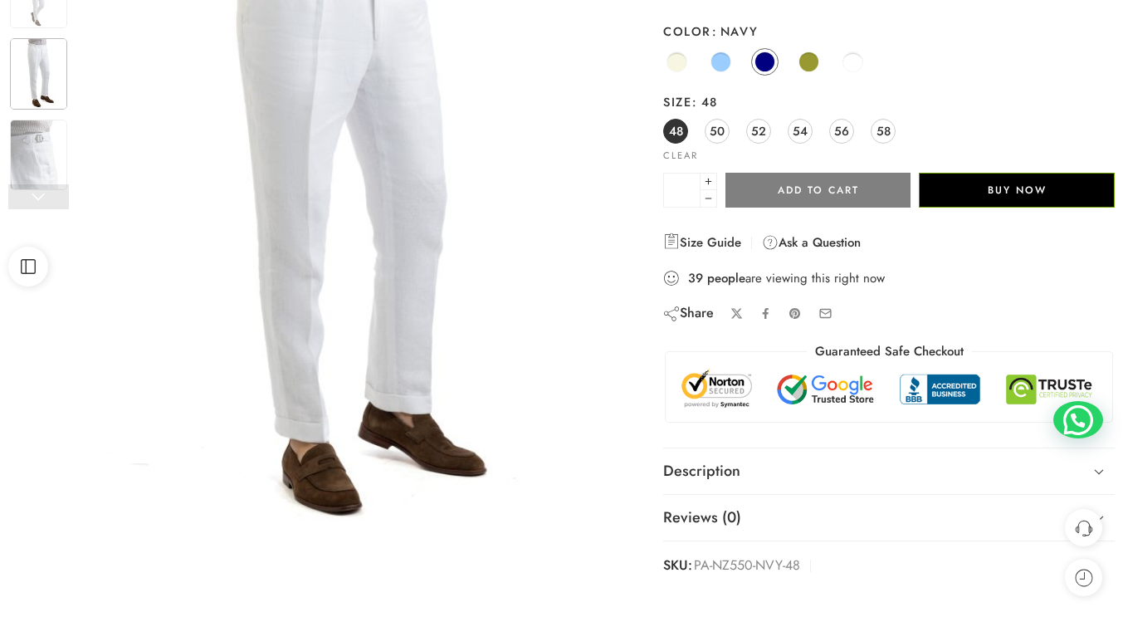
click at [32, 188] on link at bounding box center [38, 196] width 61 height 25
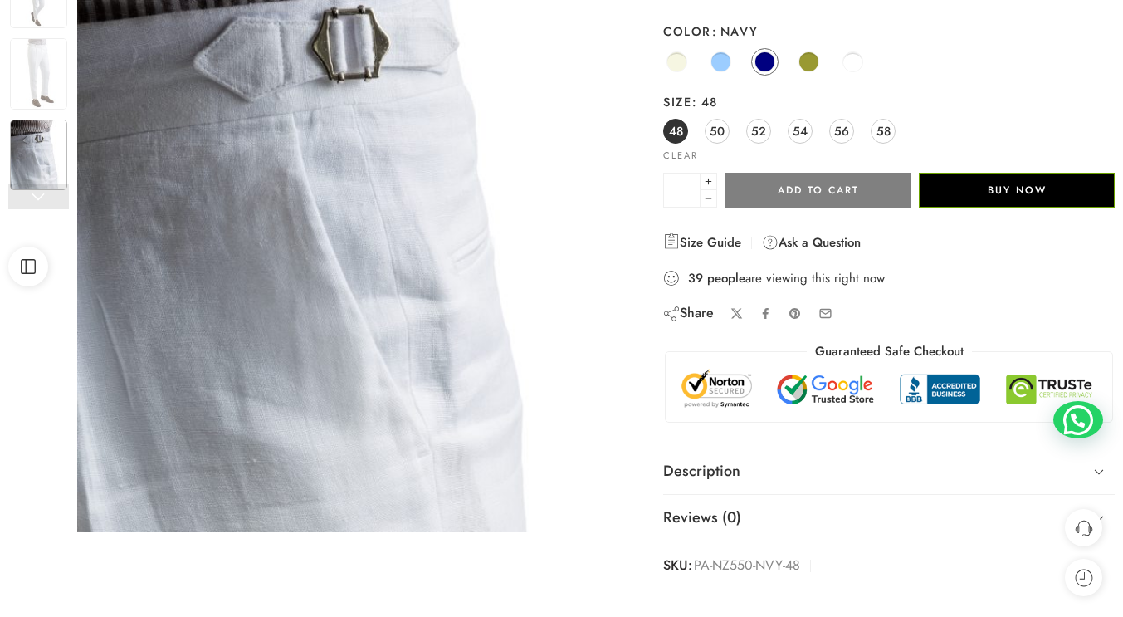
click at [32, 188] on link at bounding box center [38, 196] width 61 height 25
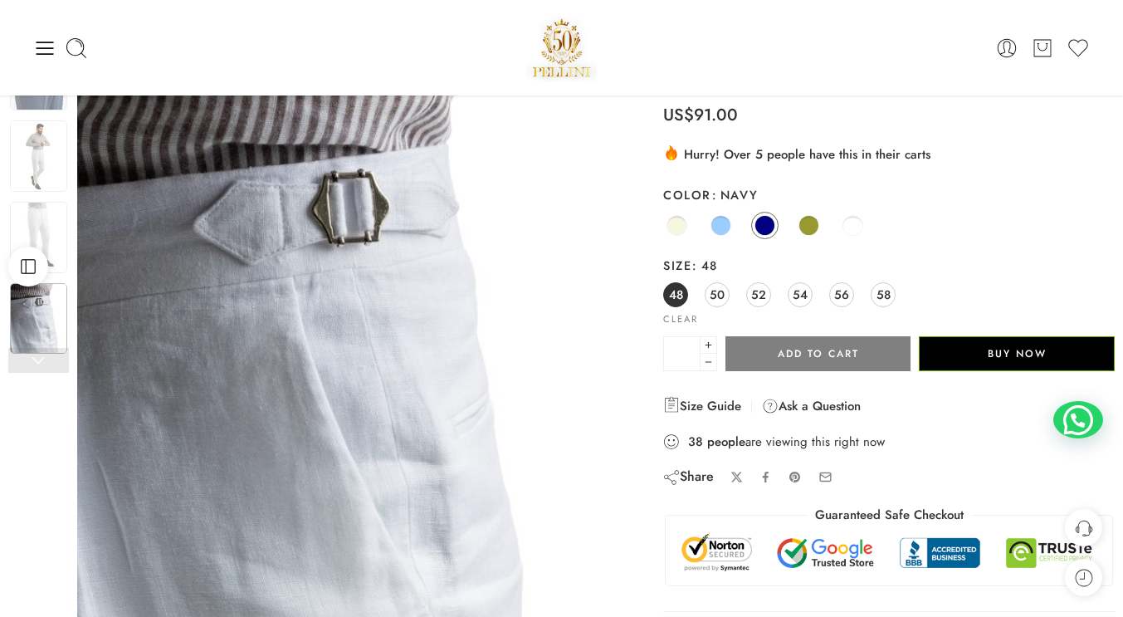
scroll to position [83, 0]
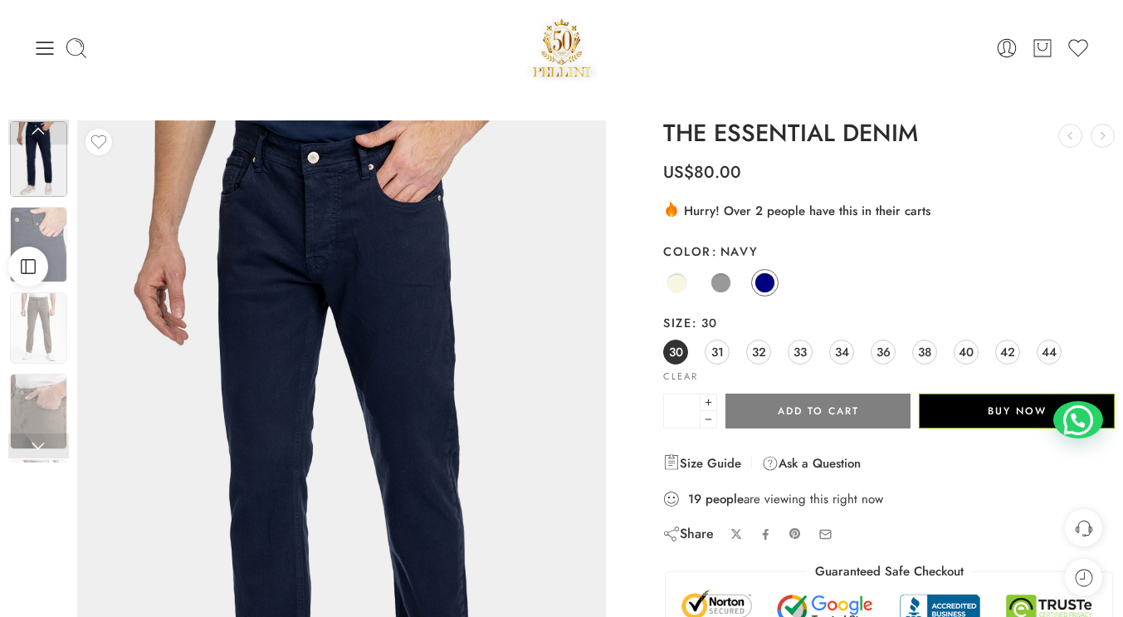
click at [37, 160] on img at bounding box center [38, 159] width 57 height 76
